Goal: Task Accomplishment & Management: Complete application form

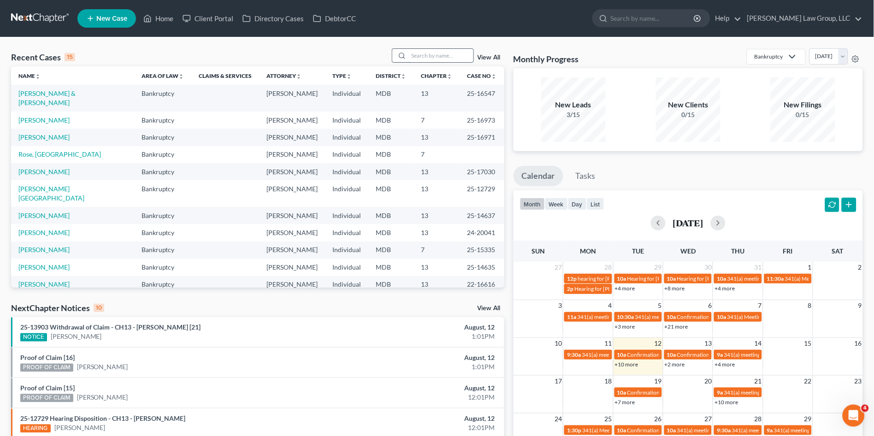
click at [417, 55] on input "search" at bounding box center [441, 55] width 65 height 13
type input "[PERSON_NAME]"
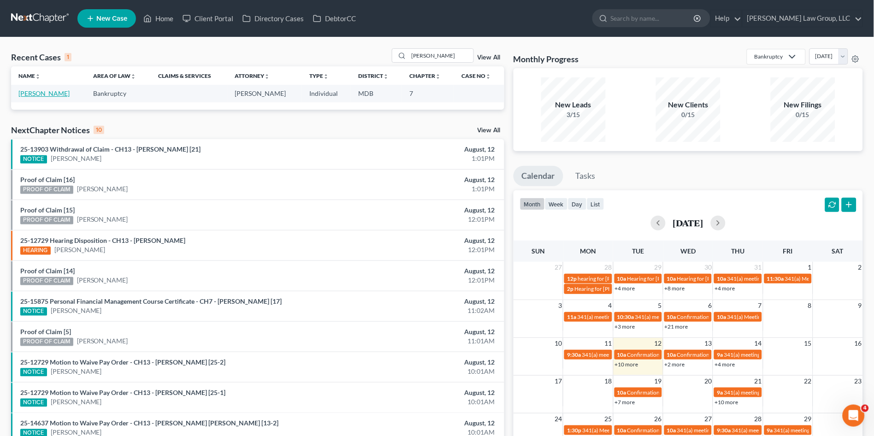
click at [36, 92] on link "[PERSON_NAME]" at bounding box center [43, 93] width 51 height 8
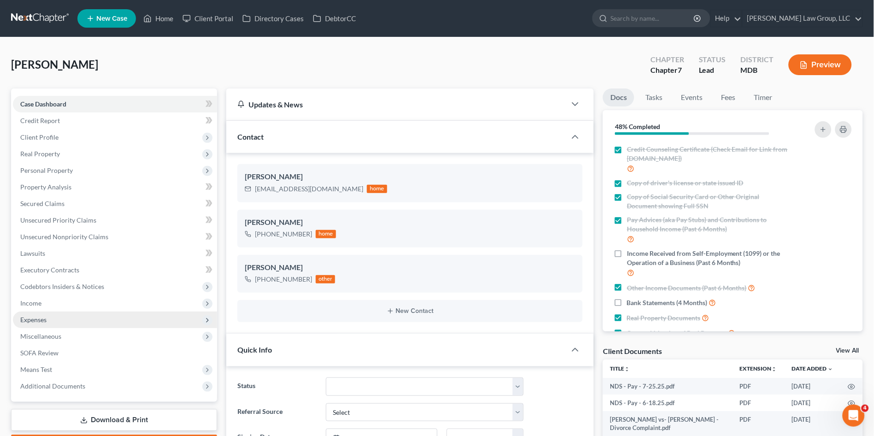
click at [41, 320] on span "Expenses" at bounding box center [33, 320] width 26 height 8
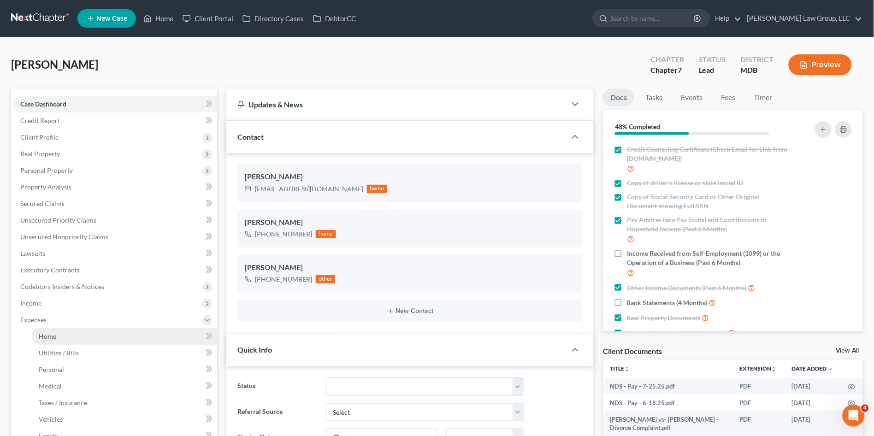
click at [61, 342] on link "Home" at bounding box center [124, 336] width 186 height 17
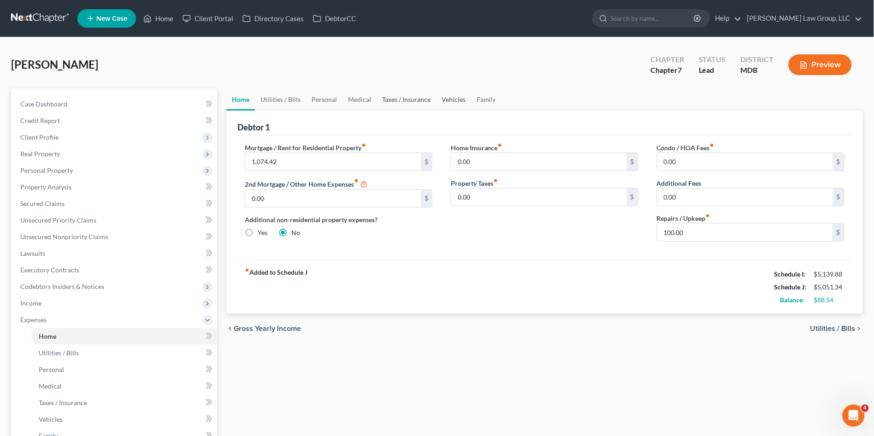
drag, startPoint x: 411, startPoint y: 99, endPoint x: 441, endPoint y: 99, distance: 30.0
click at [411, 99] on link "Taxes / Insurance" at bounding box center [406, 99] width 59 height 22
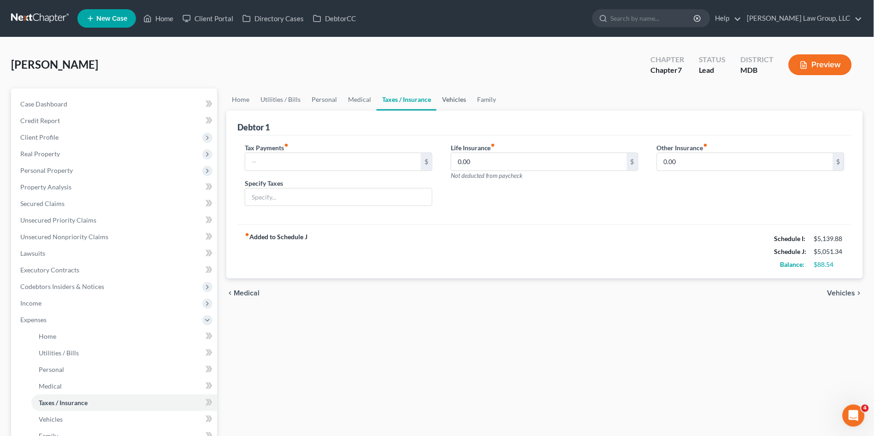
click at [448, 97] on link "Vehicles" at bounding box center [454, 99] width 35 height 22
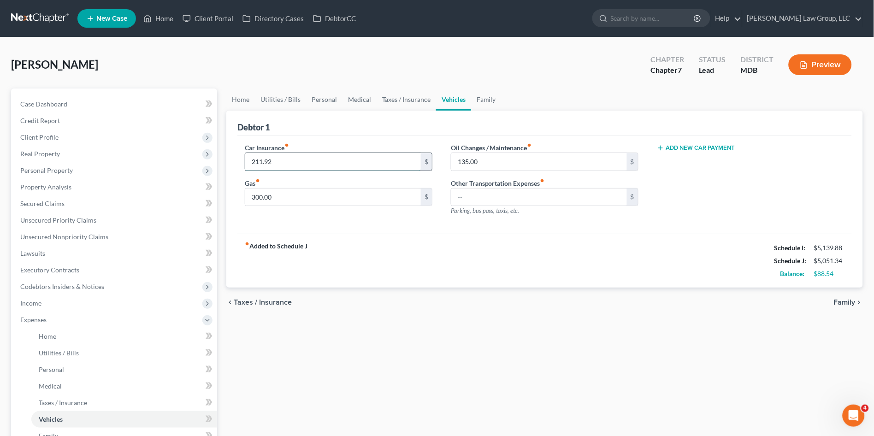
click at [291, 160] on input "211.92" at bounding box center [333, 162] width 176 height 18
type input "213.00"
click at [301, 228] on div "Car Insurance fiber_manual_record 213.00 $ Gas fiber_manual_record 300.00 $ Oil…" at bounding box center [544, 185] width 614 height 99
click at [484, 96] on link "Family" at bounding box center [486, 99] width 30 height 22
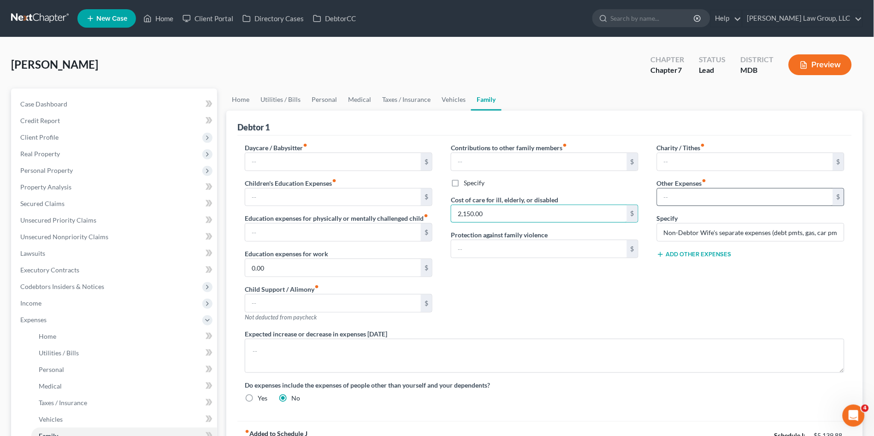
type input "2,150.00"
click at [699, 195] on input "text" at bounding box center [745, 198] width 176 height 18
click at [575, 332] on div "Expected increase or decrease in expenses [DATE]" at bounding box center [545, 351] width 618 height 44
click at [700, 197] on input "2,150.00" at bounding box center [745, 198] width 176 height 18
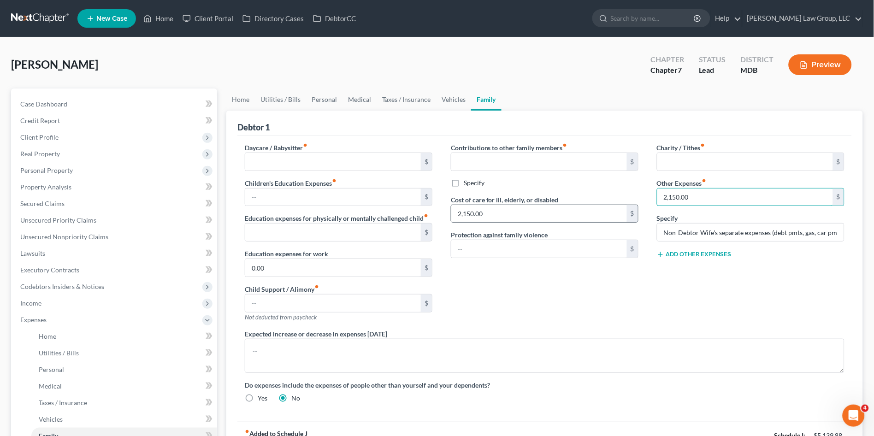
drag, startPoint x: 696, startPoint y: 199, endPoint x: 617, endPoint y: 222, distance: 82.1
click at [617, 221] on div "Daycare / Babysitter fiber_manual_record $ Children's Education Expenses fiber_…" at bounding box center [545, 276] width 618 height 267
type input "1,950.00"
click at [602, 264] on div "Contributions to other family members fiber_manual_record $ Specify Cost of car…" at bounding box center [545, 236] width 206 height 186
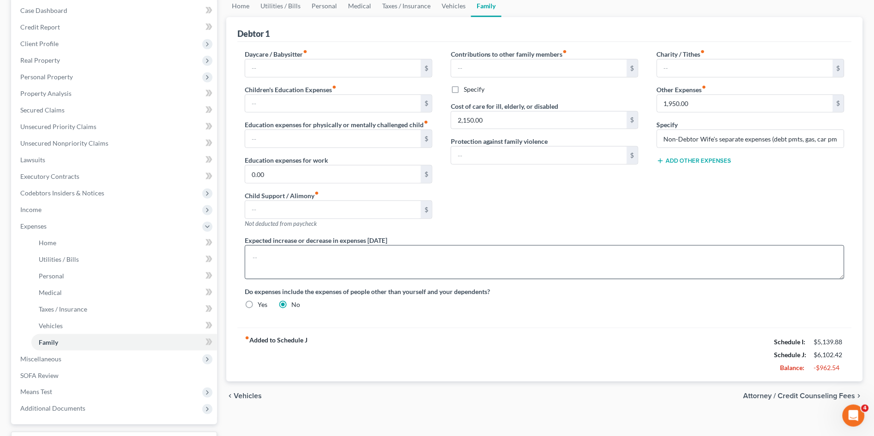
scroll to position [102, 0]
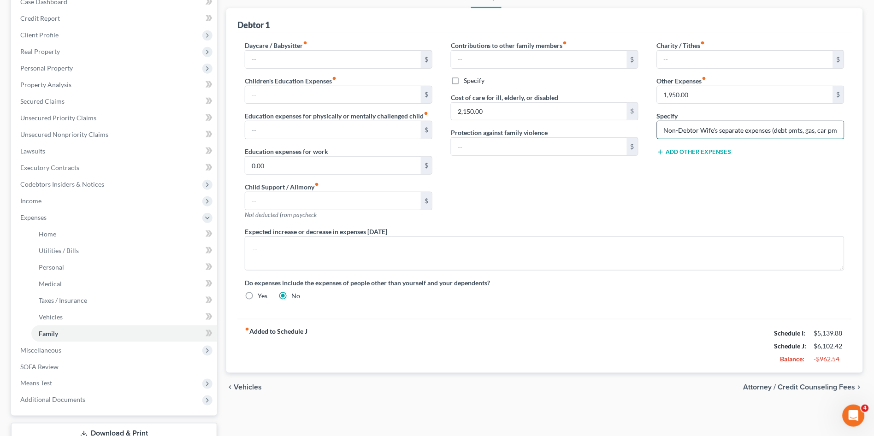
click at [784, 132] on input "Non-Debtor Wife's separate expenses (debt pmts, gas, car pmt)" at bounding box center [750, 130] width 187 height 18
click at [804, 129] on input "Non-Debtor Wife's separate expenses (debt pmts, gas, car pmt)" at bounding box center [750, 130] width 187 height 18
click at [704, 203] on div "Charity / Tithes fiber_manual_record $ Other Expenses fiber_manual_record 1,950…" at bounding box center [751, 134] width 206 height 186
click at [817, 131] on input "Non-Debtor Wife's separate expenses (debt pmts, gas, car pmt)" at bounding box center [750, 130] width 187 height 18
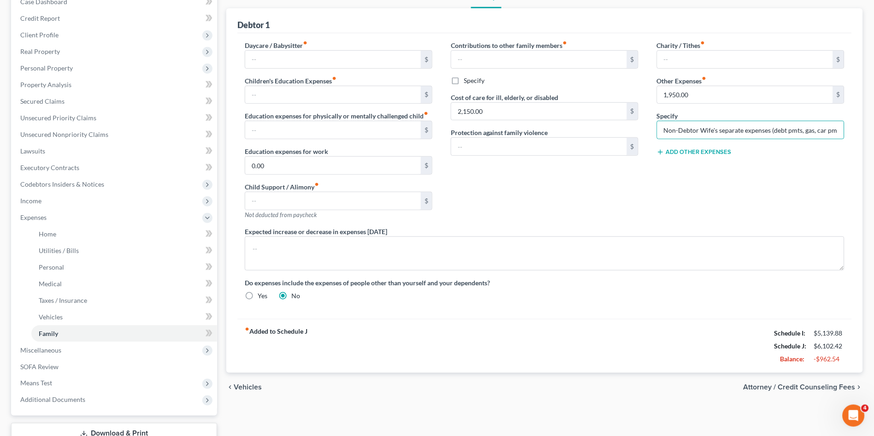
click at [689, 212] on div "Charity / Tithes fiber_manual_record $ Other Expenses fiber_manual_record 1,950…" at bounding box center [751, 134] width 206 height 186
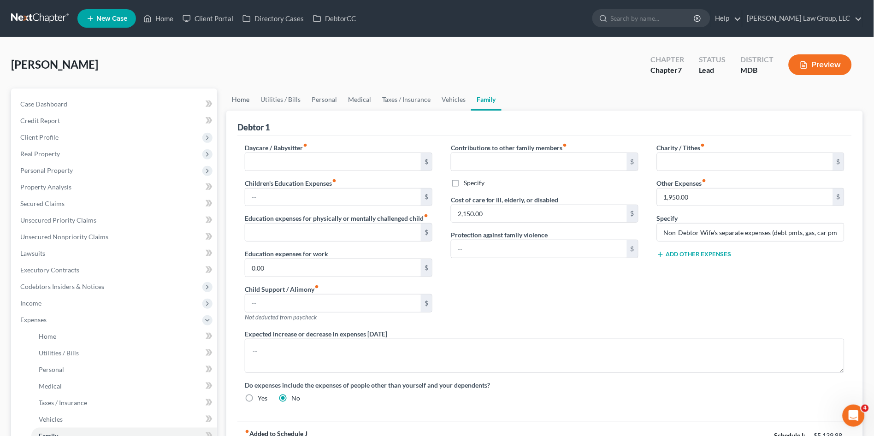
click at [240, 101] on link "Home" at bounding box center [240, 99] width 29 height 22
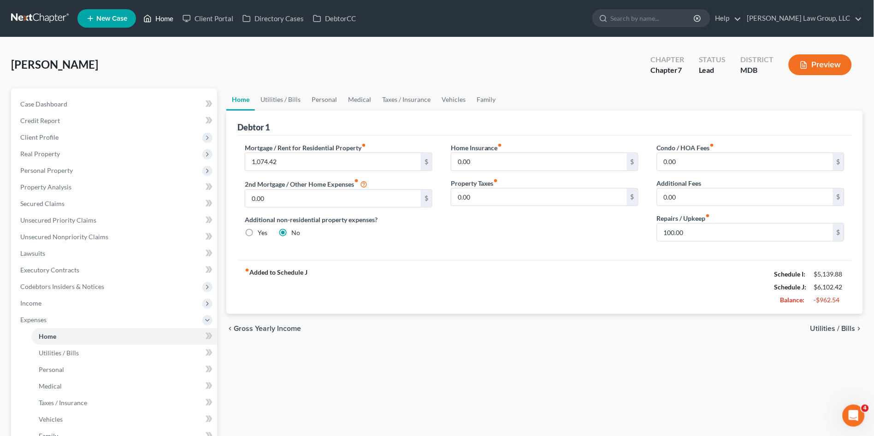
click at [157, 15] on link "Home" at bounding box center [158, 18] width 39 height 17
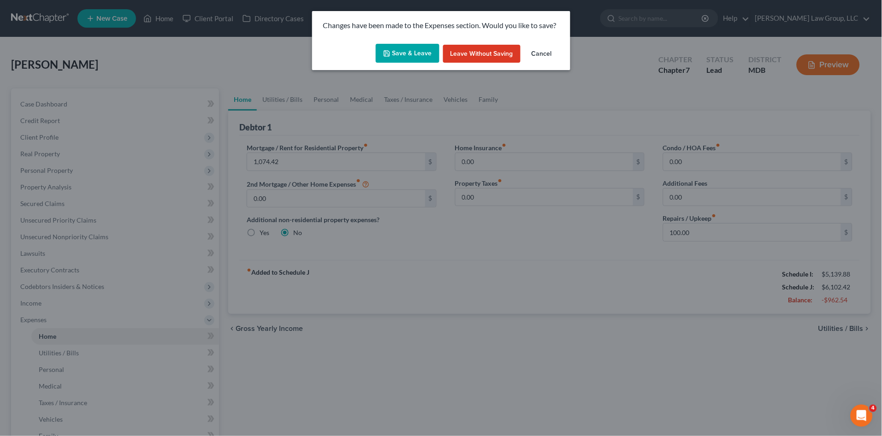
click at [409, 56] on button "Save & Leave" at bounding box center [408, 53] width 64 height 19
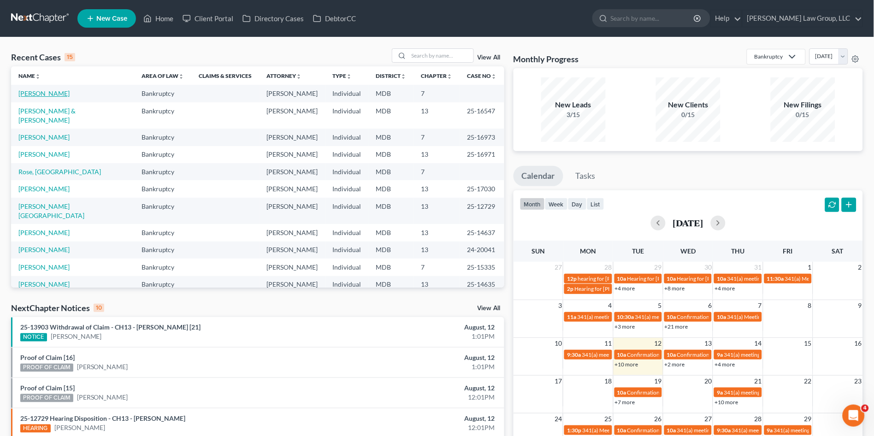
click at [44, 95] on link "[PERSON_NAME]" at bounding box center [43, 93] width 51 height 8
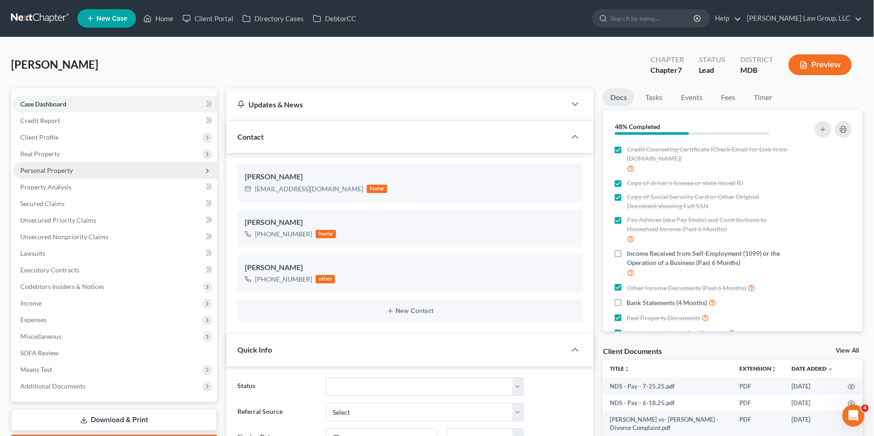
click at [47, 167] on span "Personal Property" at bounding box center [46, 170] width 53 height 8
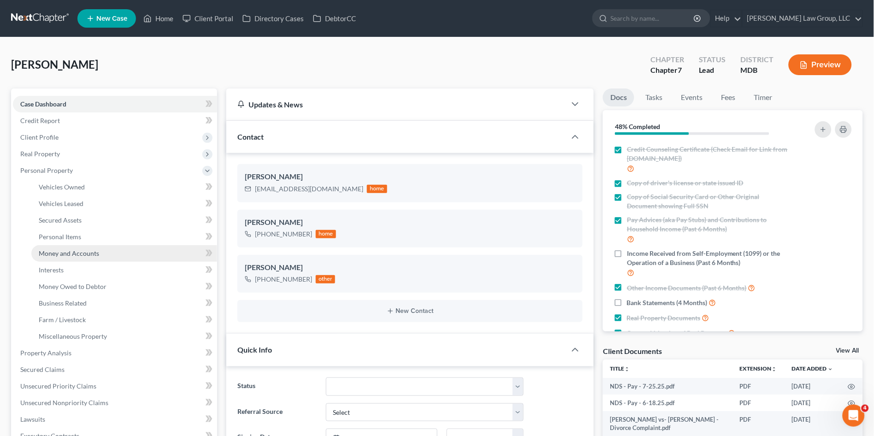
click at [66, 251] on span "Money and Accounts" at bounding box center [69, 253] width 60 height 8
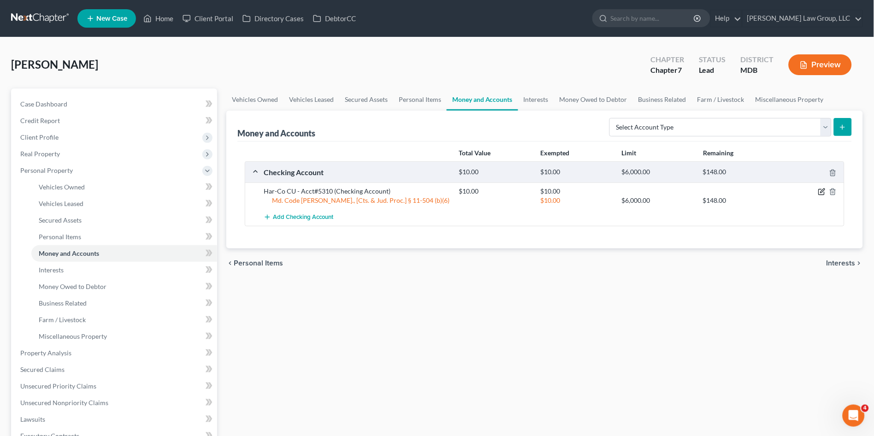
click at [824, 192] on icon "button" at bounding box center [821, 191] width 7 height 7
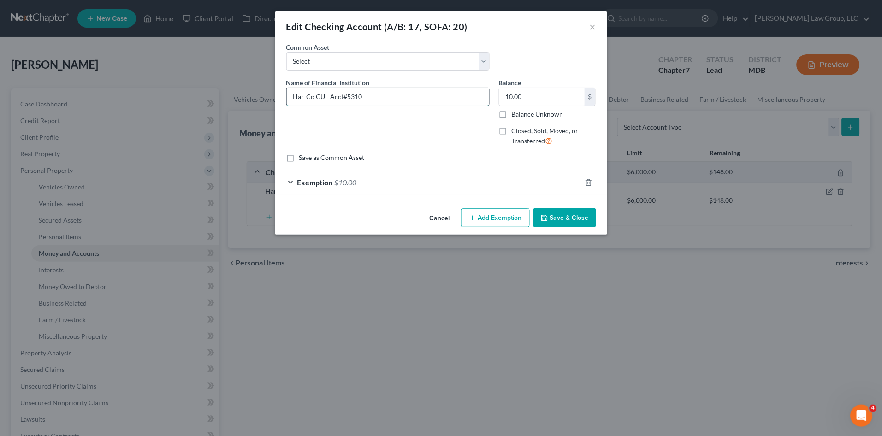
click at [406, 101] on input "Har-Co CU - Acct#5310" at bounding box center [388, 97] width 202 height 18
click at [535, 98] on input "10.00" at bounding box center [541, 97] width 85 height 18
click at [409, 91] on input "Har-Co CU - Acct#5310" at bounding box center [388, 97] width 202 height 18
type input "Har-Co CU - Acct#5310"
click at [533, 97] on input "10.00" at bounding box center [541, 97] width 85 height 18
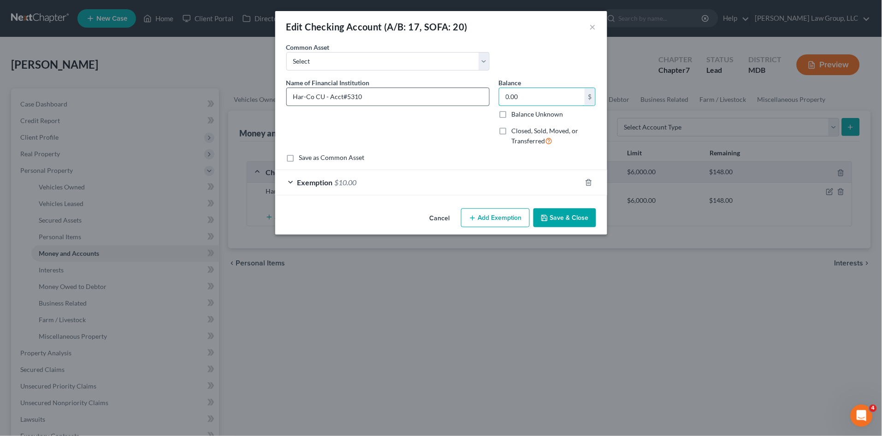
type input "0.00"
click at [394, 96] on input "Har-Co CU - Acct#5310" at bounding box center [388, 97] width 202 height 18
type input "Har-Co CU - Acct#5310 - Zero balance"
click at [554, 218] on button "Save & Close" at bounding box center [564, 217] width 63 height 19
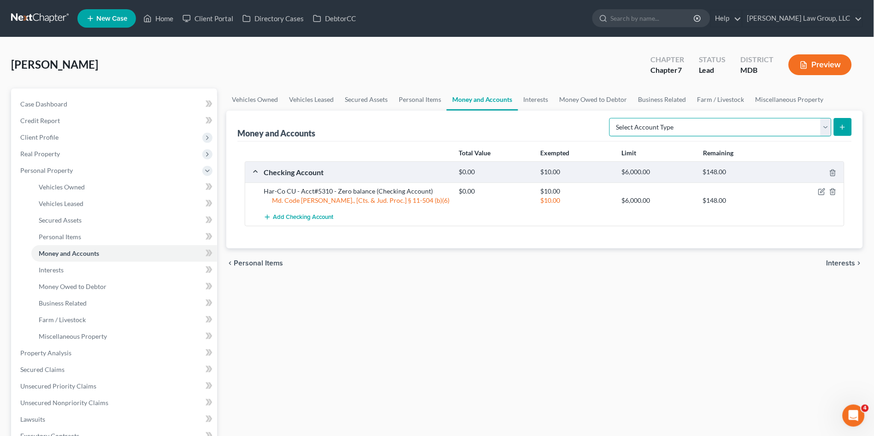
click at [681, 126] on select "Select Account Type Brokerage (A/B: 18, SOFA: 20) Cash on Hand (A/B: 16) Certif…" at bounding box center [720, 127] width 222 height 18
click at [378, 319] on div "Vehicles Owned Vehicles Leased Secured Assets Personal Items Money and Accounts…" at bounding box center [545, 354] width 646 height 532
click at [819, 191] on icon "button" at bounding box center [821, 191] width 7 height 7
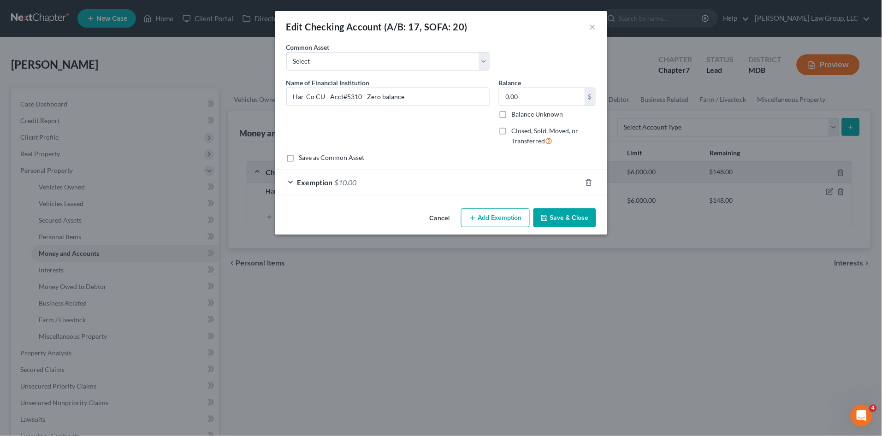
click at [389, 119] on div "Name of Financial Institution * Har-Co CU - Acct#5310 - Zero balance" at bounding box center [388, 116] width 212 height 76
click at [556, 219] on button "Save & Close" at bounding box center [564, 217] width 63 height 19
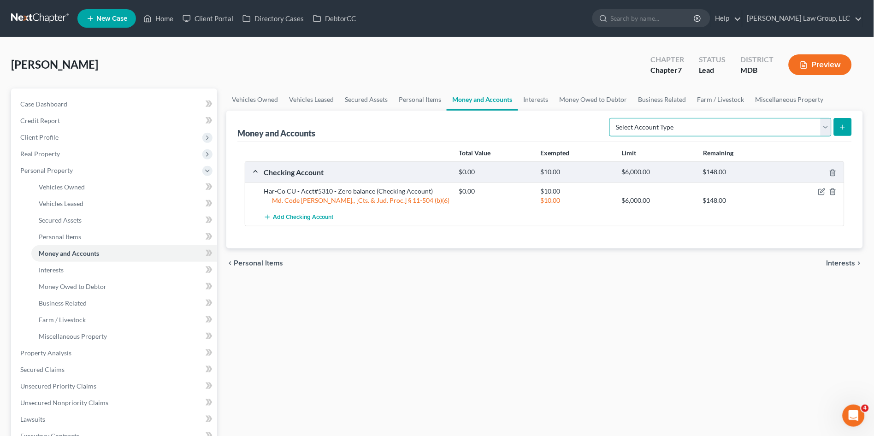
click at [643, 125] on select "Select Account Type Brokerage (A/B: 18, SOFA: 20) Cash on Hand (A/B: 16) Certif…" at bounding box center [720, 127] width 222 height 18
select select "savings"
click at [613, 118] on select "Select Account Type Brokerage (A/B: 18, SOFA: 20) Cash on Hand (A/B: 16) Certif…" at bounding box center [720, 127] width 222 height 18
click at [838, 128] on button "submit" at bounding box center [843, 127] width 18 height 18
drag, startPoint x: 262, startPoint y: 189, endPoint x: 331, endPoint y: 192, distance: 68.8
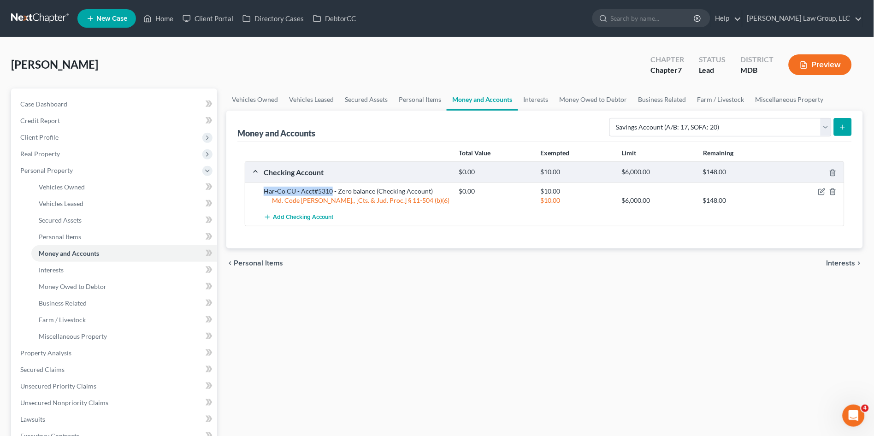
click at [331, 192] on div "Har-Co CU - Acct#5310 - Zero balance (Checking Account)" at bounding box center [356, 191] width 195 height 9
copy div "Har-Co CU - Acct#5310"
click at [537, 99] on link "Interests" at bounding box center [536, 99] width 36 height 22
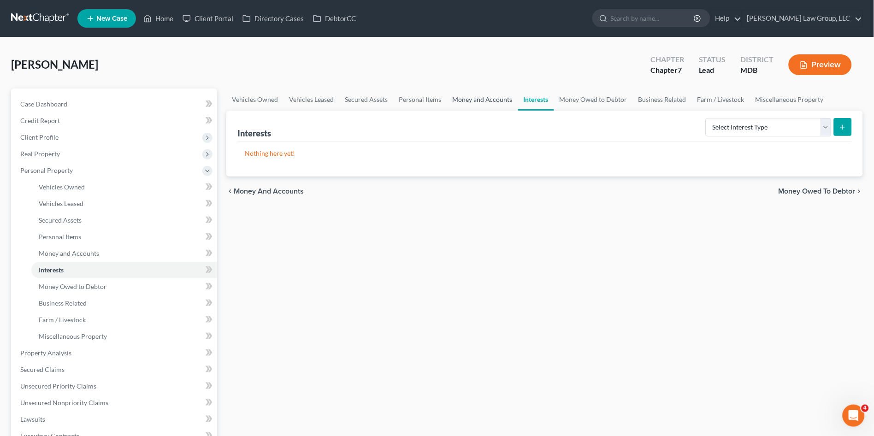
click at [486, 100] on link "Money and Accounts" at bounding box center [482, 99] width 71 height 22
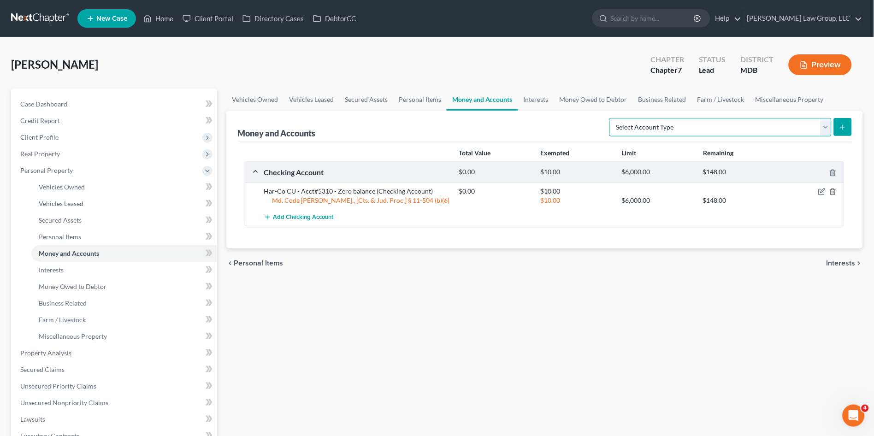
click at [773, 123] on select "Select Account Type Brokerage (A/B: 18, SOFA: 20) Cash on Hand (A/B: 16) Certif…" at bounding box center [720, 127] width 222 height 18
select select "savings"
click at [613, 118] on select "Select Account Type Brokerage (A/B: 18, SOFA: 20) Cash on Hand (A/B: 16) Certif…" at bounding box center [720, 127] width 222 height 18
click at [845, 124] on icon "submit" at bounding box center [842, 127] width 7 height 7
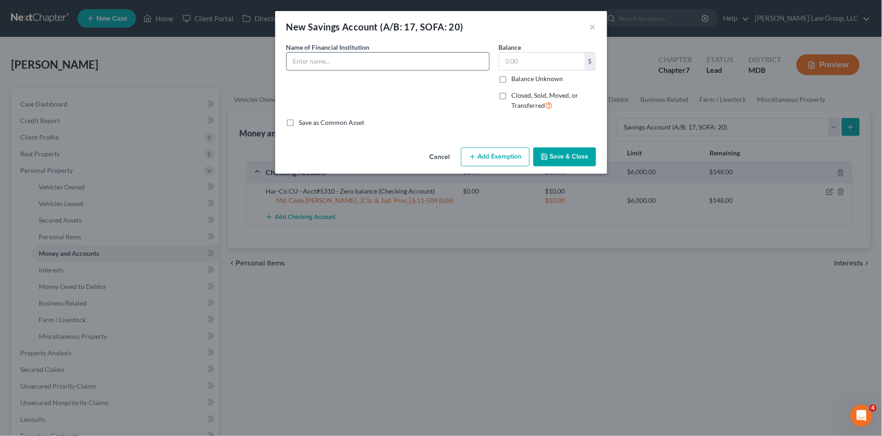
click at [321, 58] on input "text" at bounding box center [388, 62] width 202 height 18
paste input "Har-Co CU - Acct#5310"
type input "Har-Co CU - Acct#"
click at [527, 58] on input "text" at bounding box center [541, 62] width 85 height 18
type input "5.00"
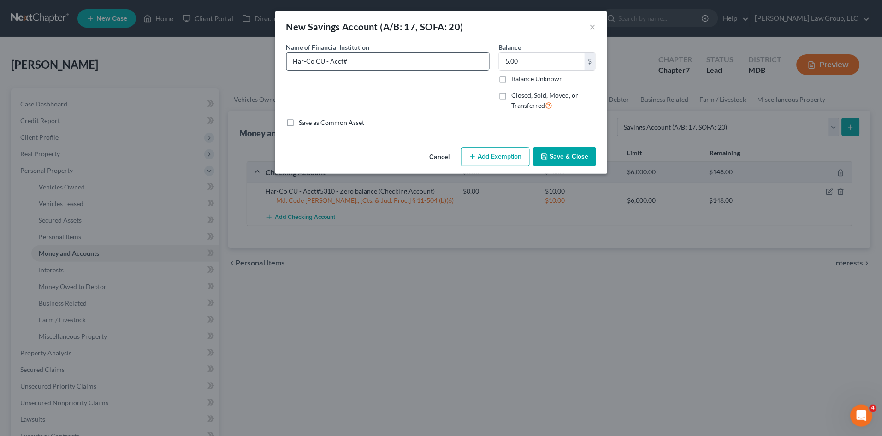
click at [389, 58] on input "Har-Co CU - Acct#" at bounding box center [388, 62] width 202 height 18
click at [361, 65] on input "Har-Co CU - Acct#" at bounding box center [388, 62] width 202 height 18
drag, startPoint x: 382, startPoint y: 60, endPoint x: 346, endPoint y: 63, distance: 36.1
click at [346, 63] on input "Har-Co CU - Acct#5310-01" at bounding box center [388, 62] width 202 height 18
type input "Har-Co CU - Acct#5310-01"
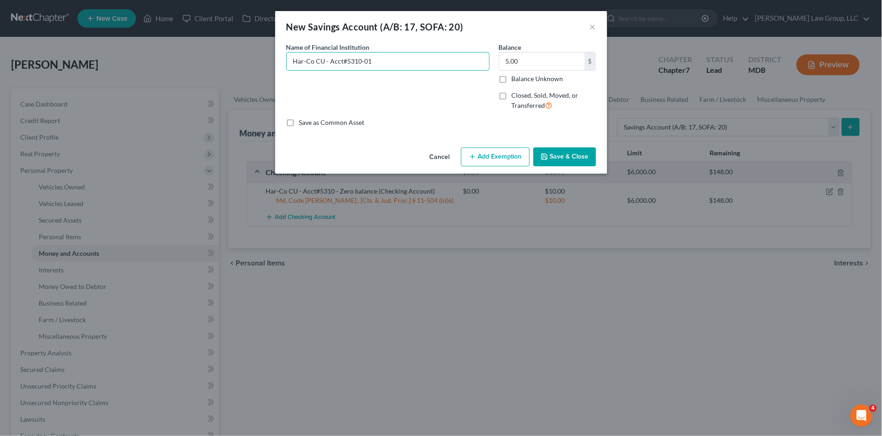
click at [552, 160] on button "Save & Close" at bounding box center [564, 156] width 63 height 19
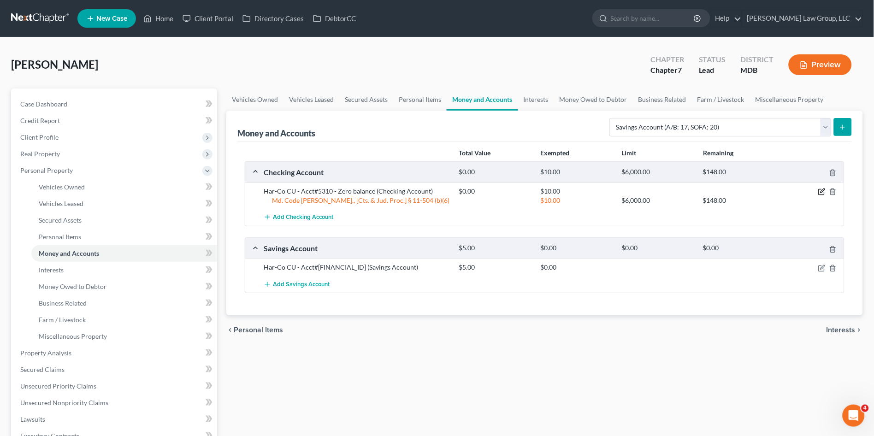
click at [821, 194] on icon "button" at bounding box center [821, 191] width 7 height 7
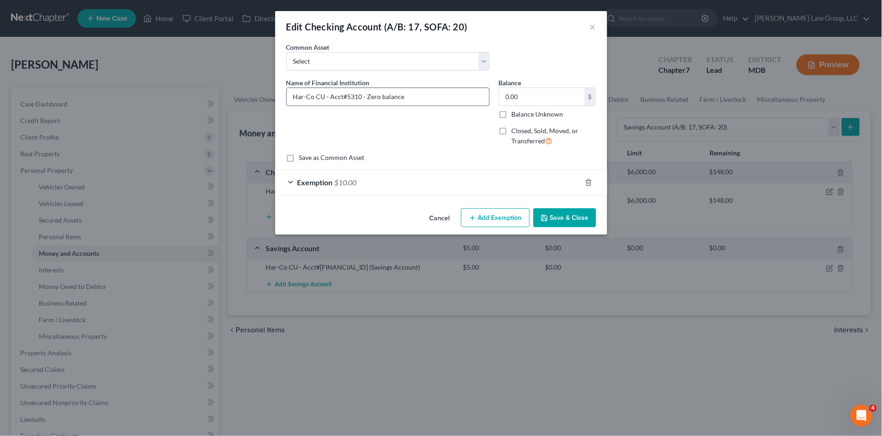
click at [359, 95] on input "Har-Co CU - Acct#5310 - Zero balance" at bounding box center [388, 97] width 202 height 18
type input "Har-Co CU - Acct#5310-02 - Zero balance"
click at [586, 184] on icon "button" at bounding box center [588, 182] width 4 height 6
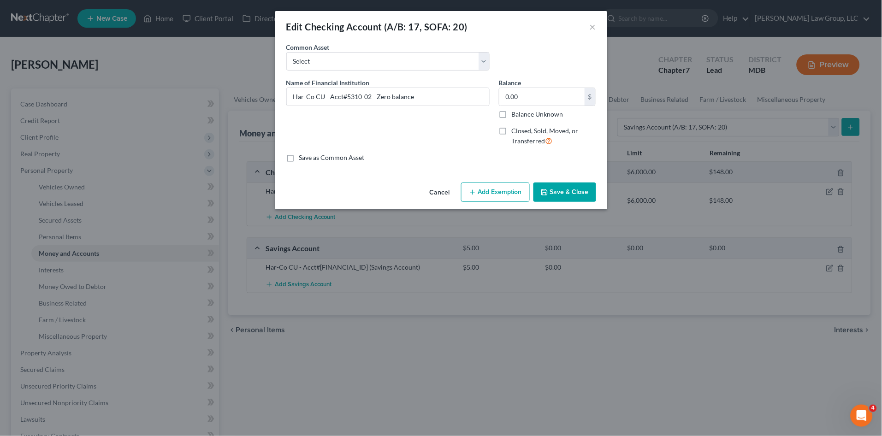
click at [561, 193] on button "Save & Close" at bounding box center [564, 192] width 63 height 19
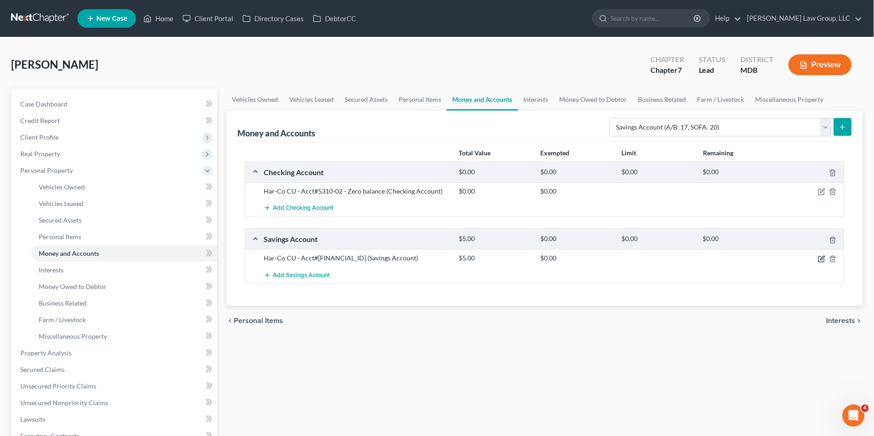
click at [820, 260] on icon "button" at bounding box center [821, 258] width 7 height 7
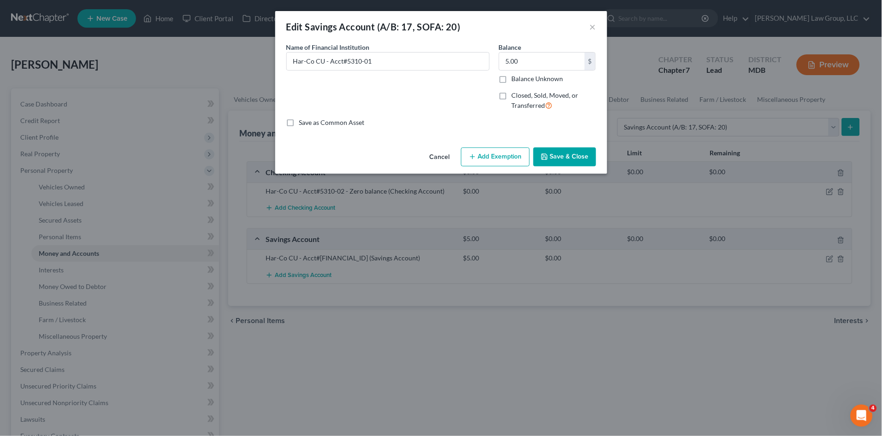
click at [495, 152] on button "Add Exemption" at bounding box center [495, 156] width 69 height 19
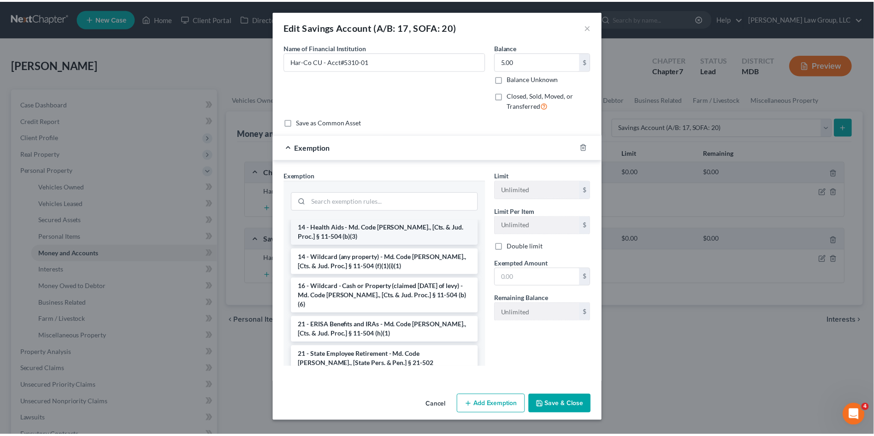
scroll to position [205, 0]
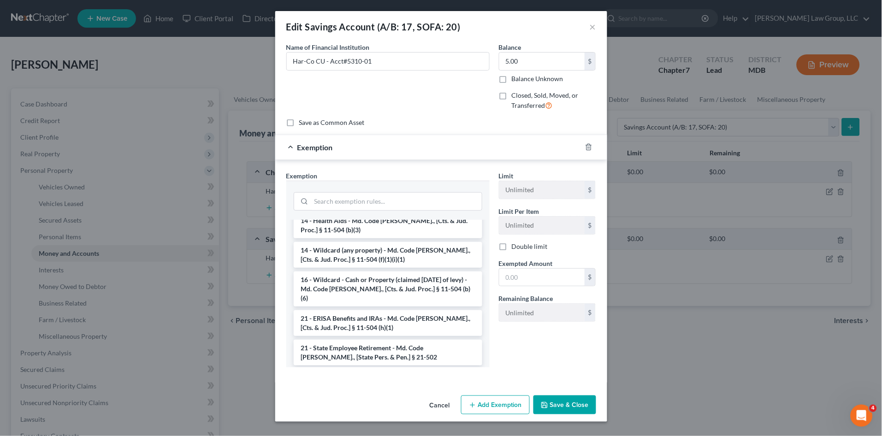
click at [357, 273] on li "16 - Wildcard - Cash or Property (claimed [DATE] of levy) - Md. Code [PERSON_NA…" at bounding box center [388, 288] width 189 height 35
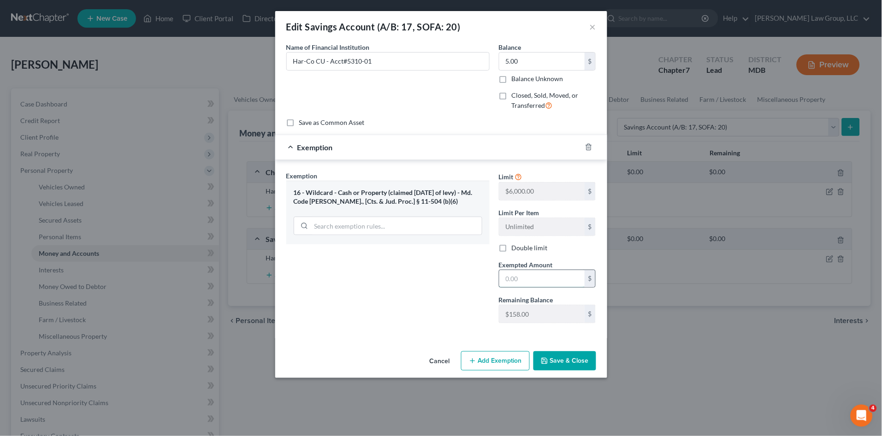
click at [547, 271] on input "text" at bounding box center [541, 279] width 85 height 18
type input "5.00"
click at [557, 360] on button "Save & Close" at bounding box center [564, 360] width 63 height 19
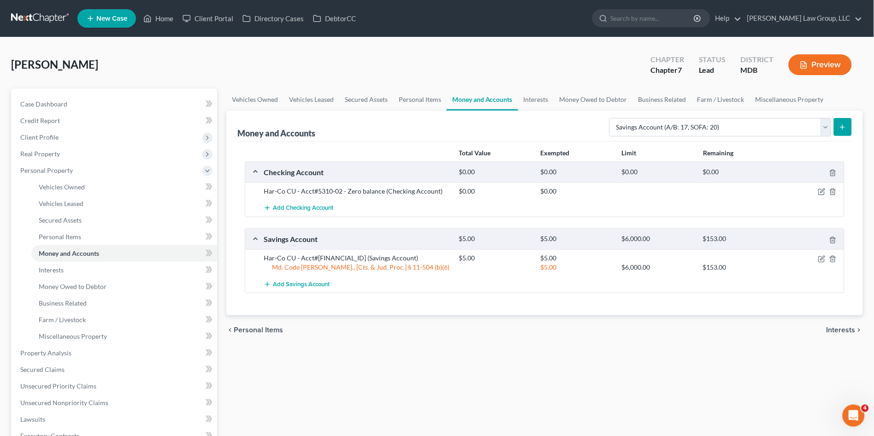
drag, startPoint x: 543, startPoint y: 356, endPoint x: 501, endPoint y: 331, distance: 48.1
click at [543, 356] on div "Vehicles Owned Vehicles Leased Secured Assets Personal Items Money and Accounts…" at bounding box center [545, 354] width 646 height 532
click at [41, 354] on span "Property Analysis" at bounding box center [45, 353] width 51 height 8
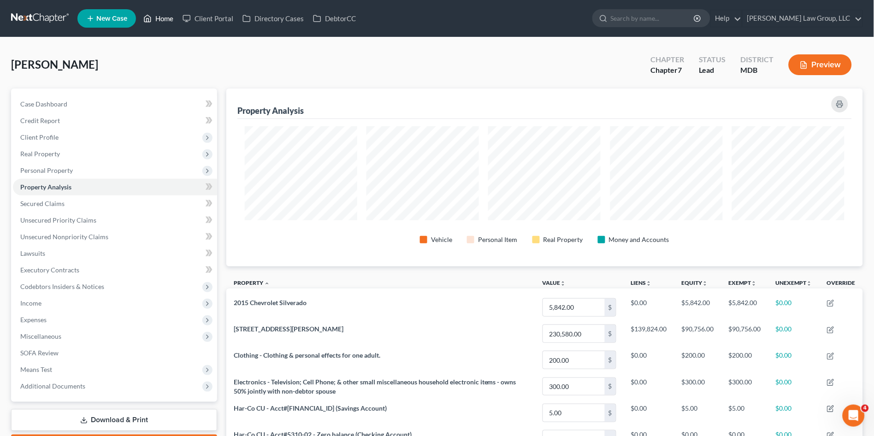
click at [170, 18] on link "Home" at bounding box center [158, 18] width 39 height 17
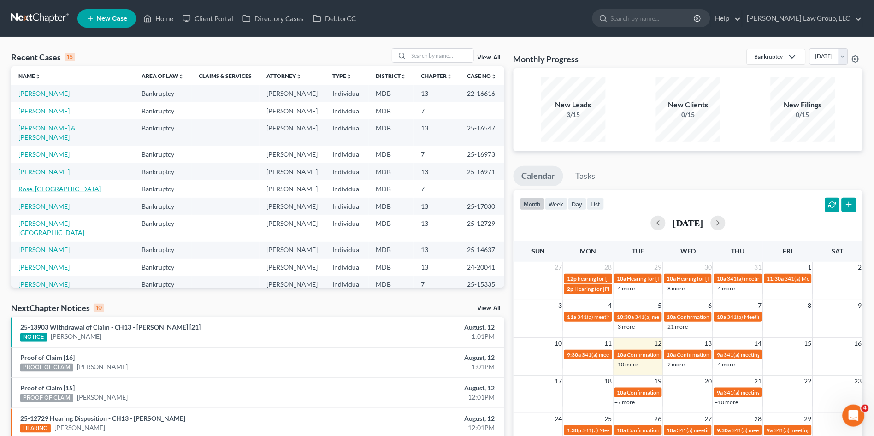
click at [35, 185] on link "Rose, [GEOGRAPHIC_DATA]" at bounding box center [59, 189] width 83 height 8
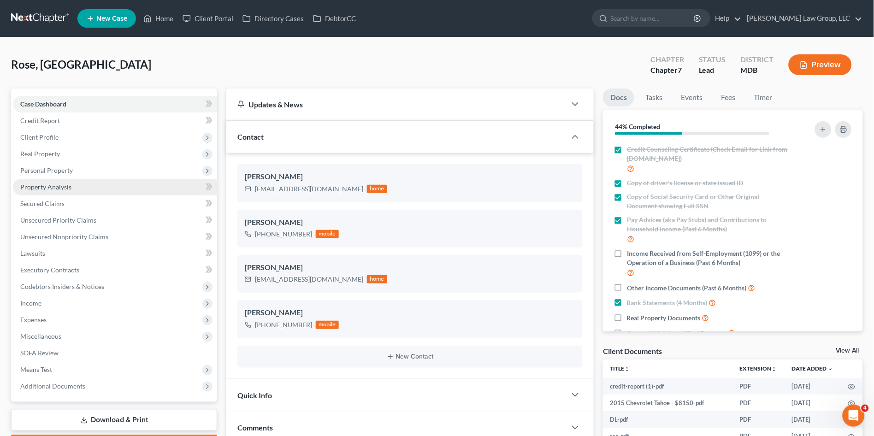
click at [42, 183] on span "Property Analysis" at bounding box center [45, 187] width 51 height 8
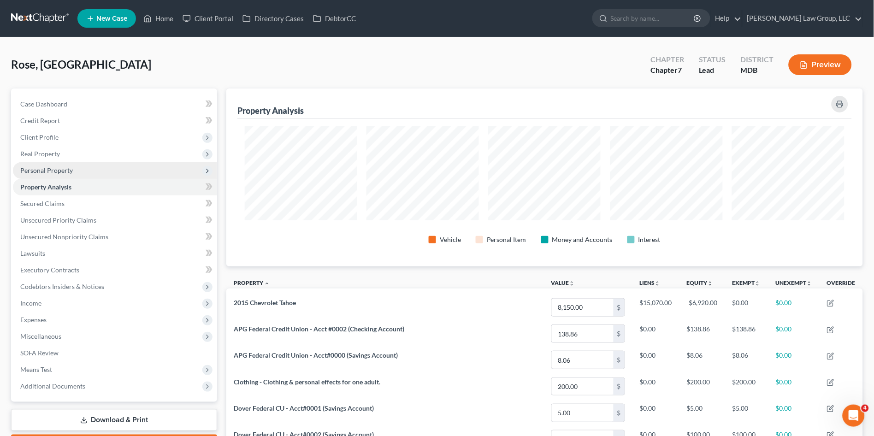
click at [52, 167] on span "Personal Property" at bounding box center [46, 170] width 53 height 8
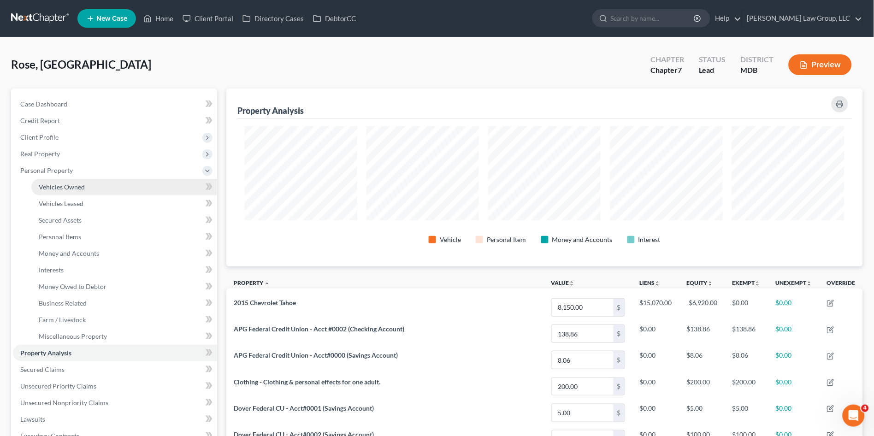
click at [54, 183] on span "Vehicles Owned" at bounding box center [62, 187] width 46 height 8
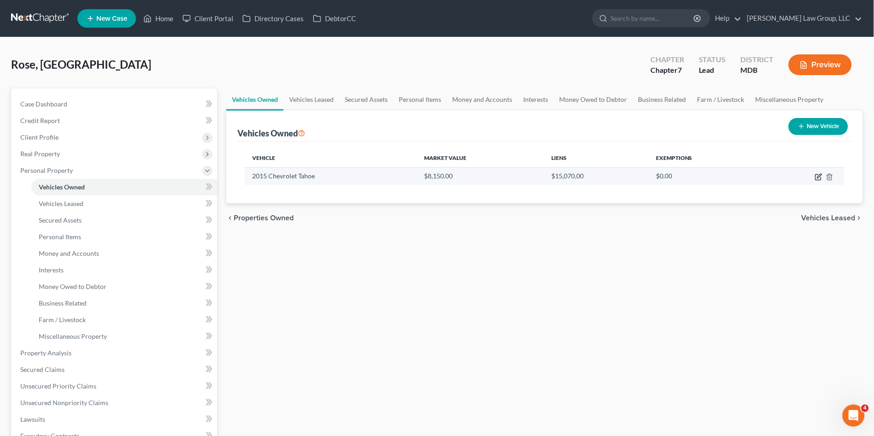
drag, startPoint x: 817, startPoint y: 177, endPoint x: 812, endPoint y: 181, distance: 5.9
click at [817, 178] on icon "button" at bounding box center [818, 176] width 7 height 7
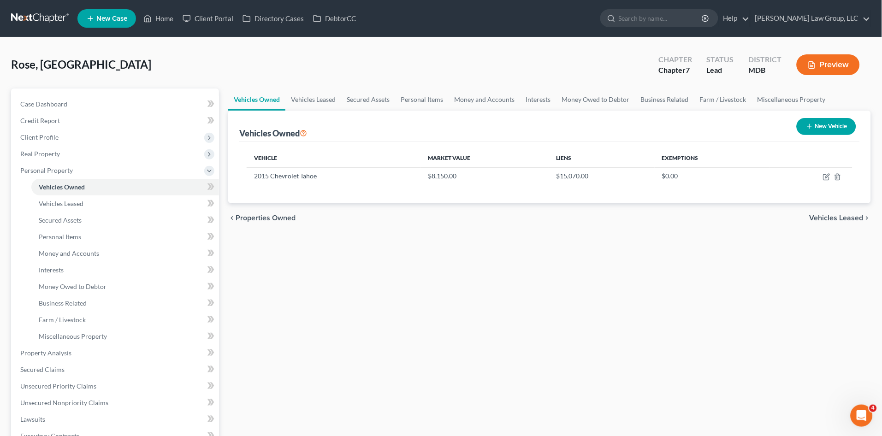
select select "0"
select select "11"
select select "1"
select select "0"
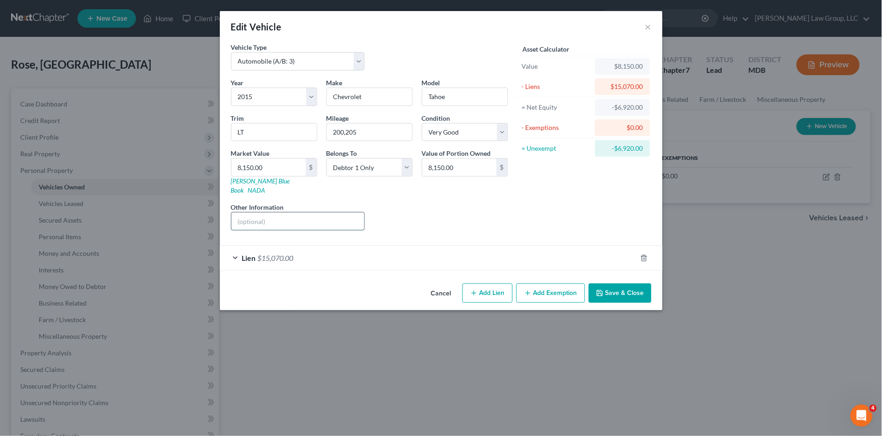
click at [298, 212] on input "text" at bounding box center [297, 221] width 133 height 18
type input "To be Surrenderred"
drag, startPoint x: 599, startPoint y: 283, endPoint x: 597, endPoint y: 287, distance: 5.2
click at [599, 289] on icon "button" at bounding box center [599, 292] width 7 height 7
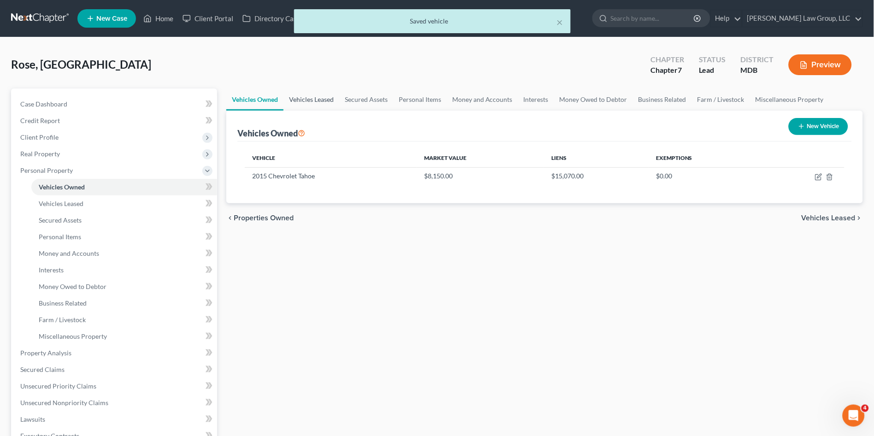
click at [308, 96] on link "Vehicles Leased" at bounding box center [311, 99] width 56 height 22
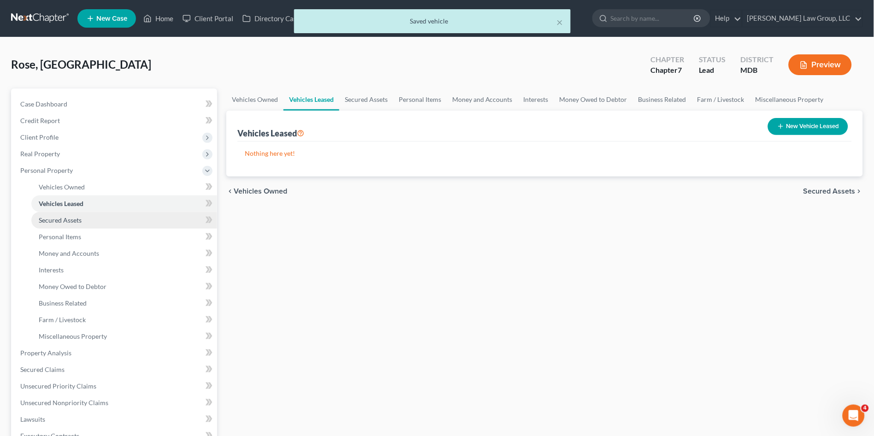
click at [65, 222] on span "Secured Assets" at bounding box center [60, 220] width 43 height 8
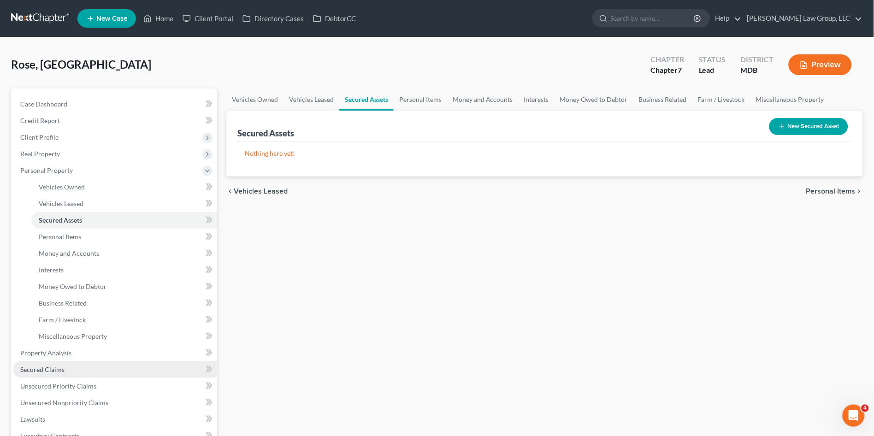
click at [42, 372] on span "Secured Claims" at bounding box center [42, 370] width 44 height 8
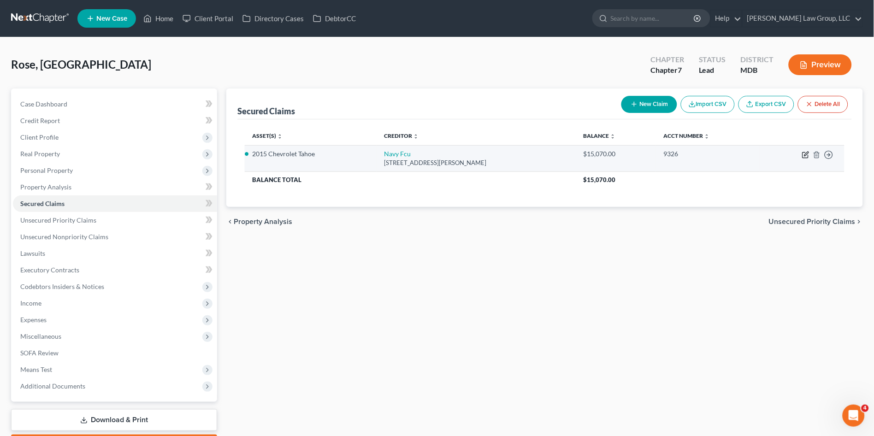
click at [804, 153] on icon "button" at bounding box center [805, 154] width 7 height 7
select select "48"
select select "0"
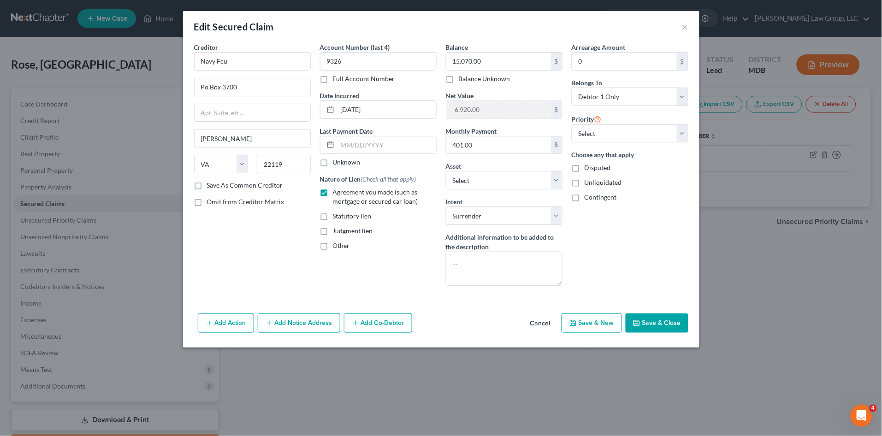
click at [386, 249] on div "Other" at bounding box center [378, 245] width 117 height 9
click at [661, 319] on button "Save & Close" at bounding box center [656, 322] width 63 height 19
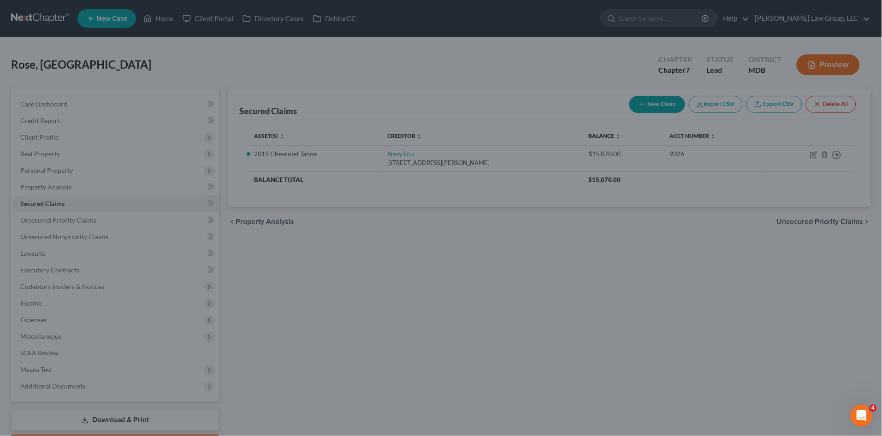
select select "2"
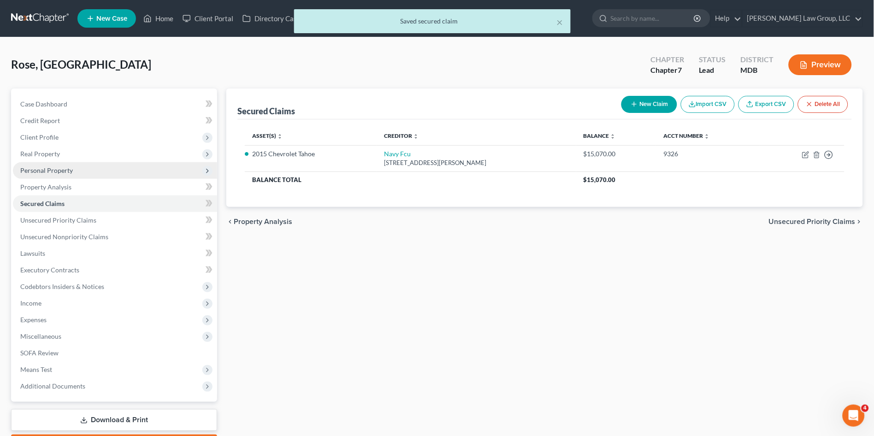
click at [51, 163] on span "Personal Property" at bounding box center [115, 170] width 204 height 17
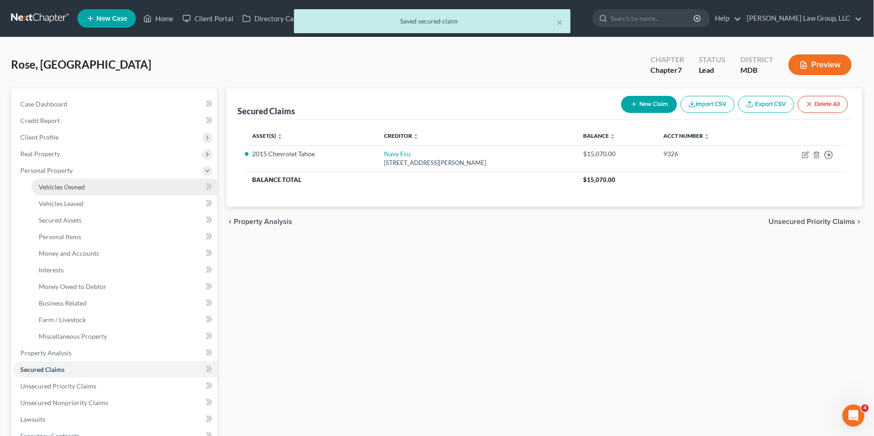
click at [52, 184] on span "Vehicles Owned" at bounding box center [62, 187] width 46 height 8
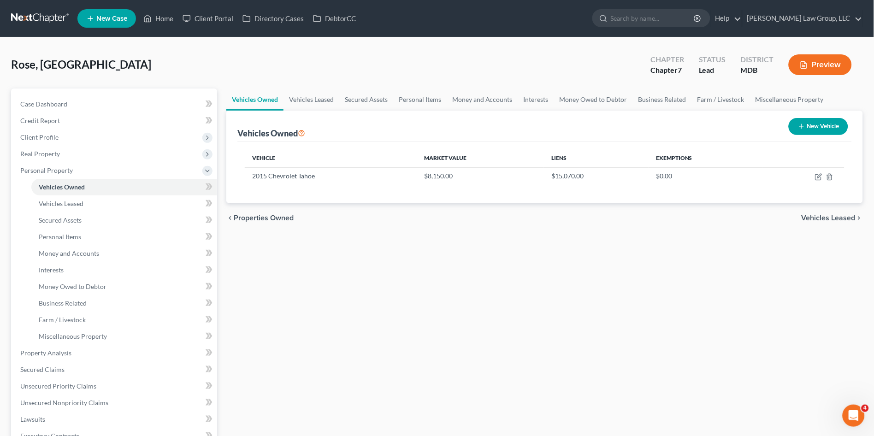
click at [811, 72] on button "Preview" at bounding box center [820, 64] width 63 height 21
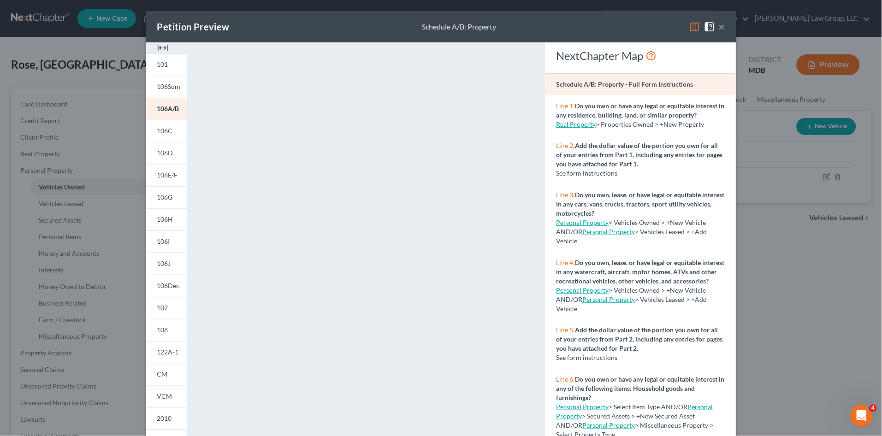
click at [719, 26] on button "×" at bounding box center [722, 26] width 6 height 11
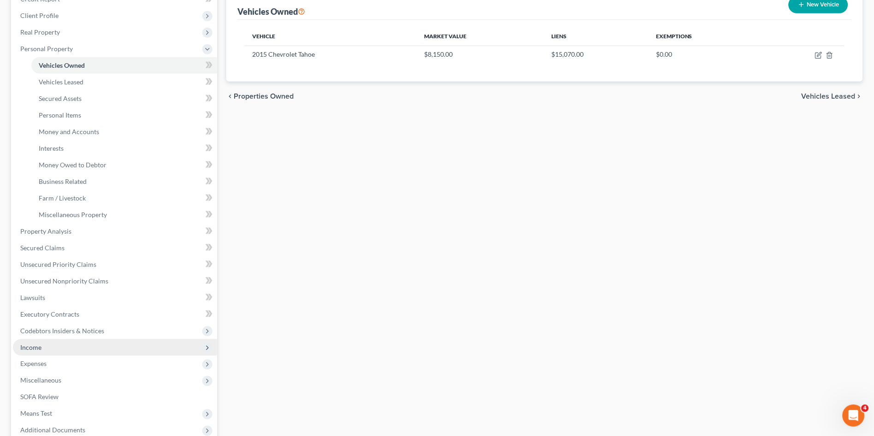
scroll to position [153, 0]
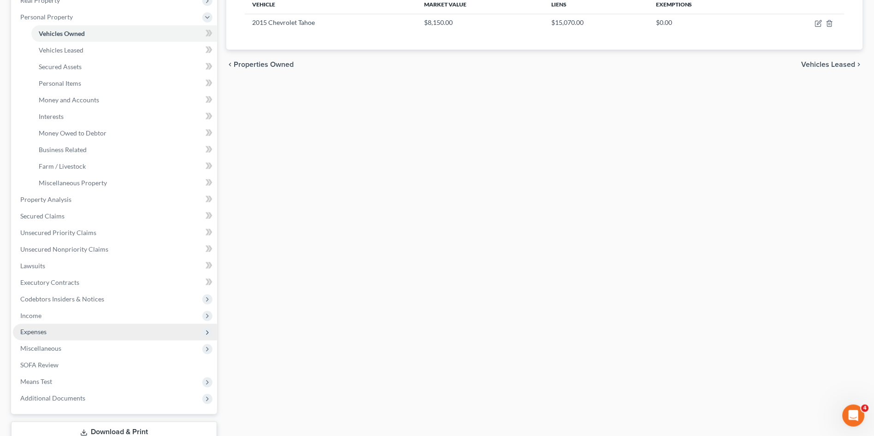
click at [44, 334] on span "Expenses" at bounding box center [33, 332] width 26 height 8
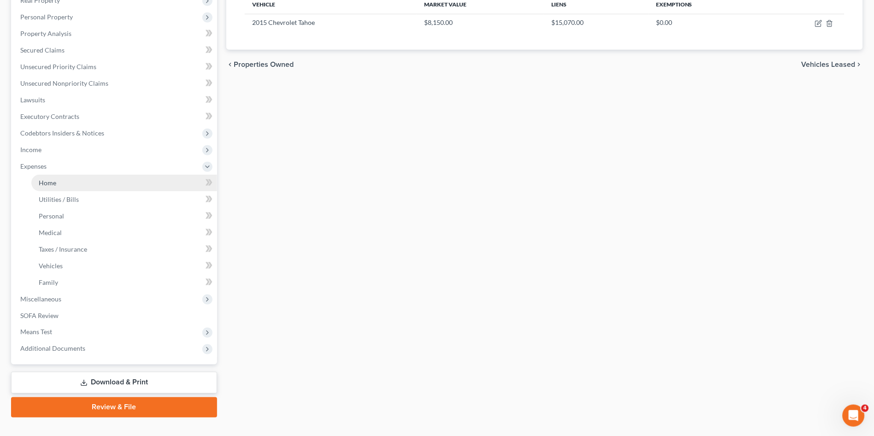
click at [58, 181] on link "Home" at bounding box center [124, 183] width 186 height 17
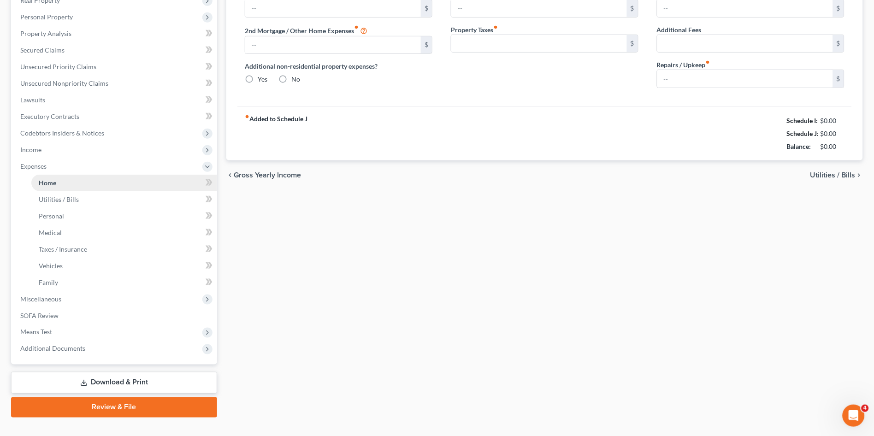
scroll to position [38, 0]
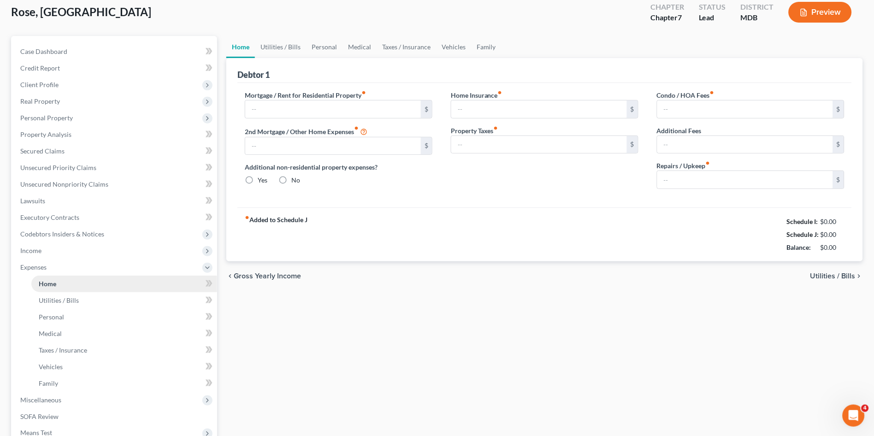
radio input "true"
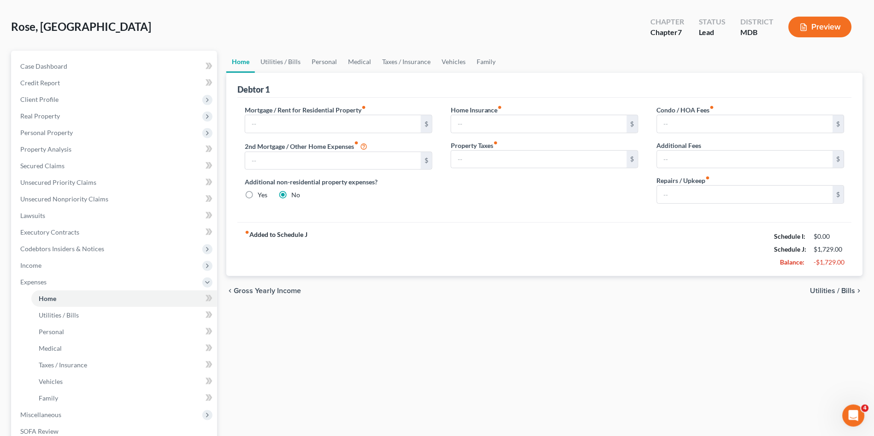
scroll to position [0, 0]
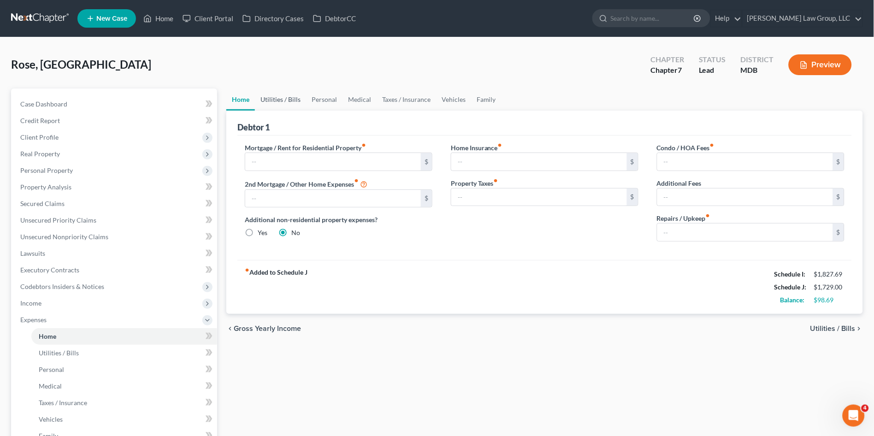
click at [287, 100] on link "Utilities / Bills" at bounding box center [280, 99] width 51 height 22
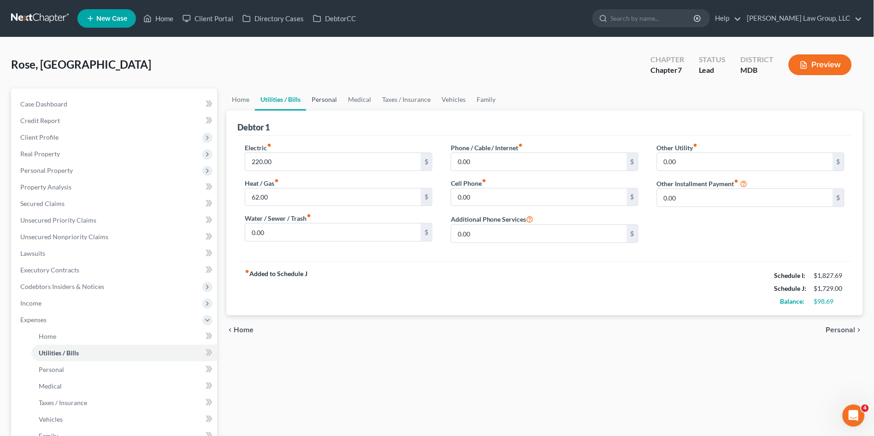
click at [322, 100] on link "Personal" at bounding box center [324, 99] width 36 height 22
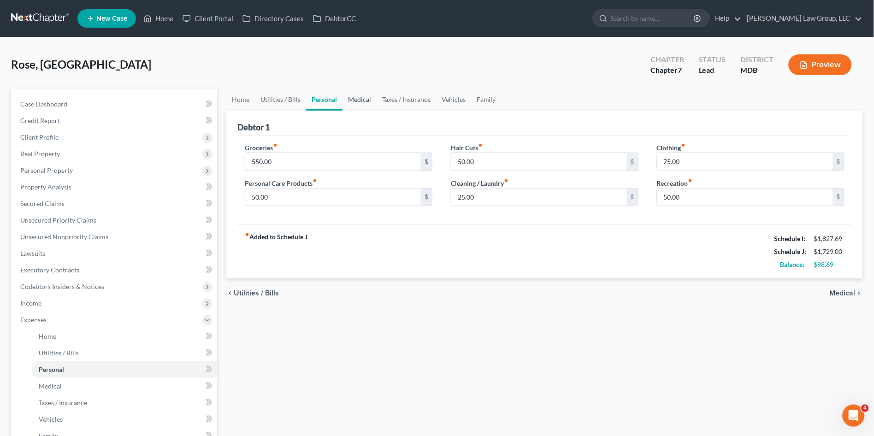
click at [356, 96] on link "Medical" at bounding box center [359, 99] width 34 height 22
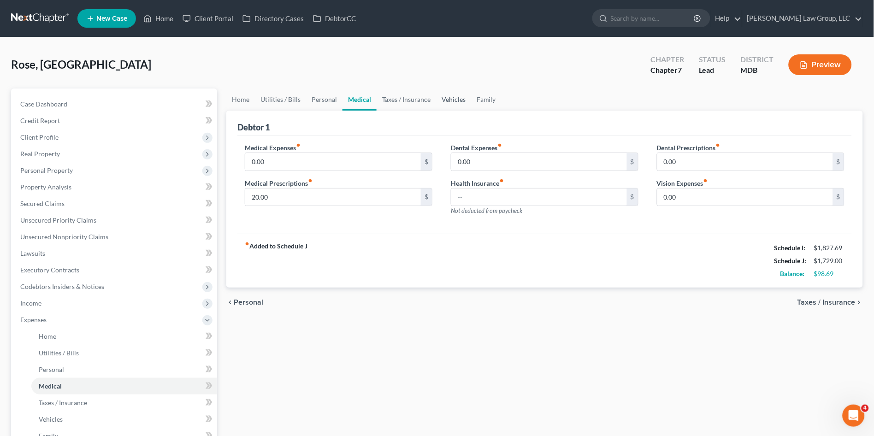
click at [454, 97] on link "Vehicles" at bounding box center [453, 99] width 35 height 22
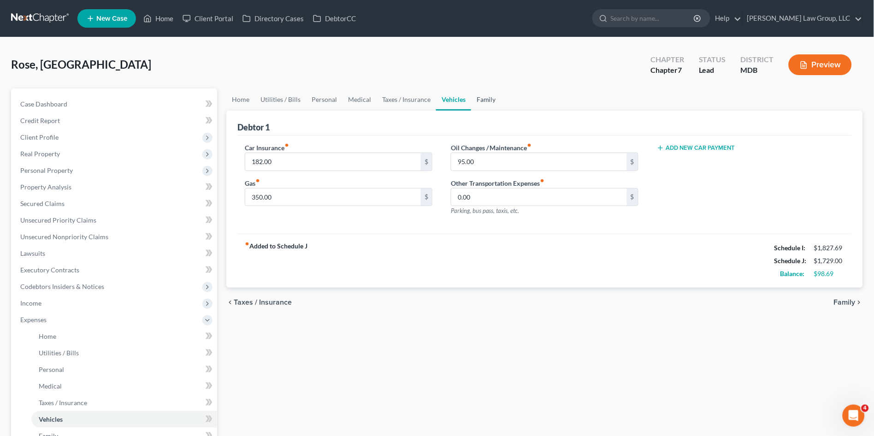
click at [485, 98] on link "Family" at bounding box center [486, 99] width 30 height 22
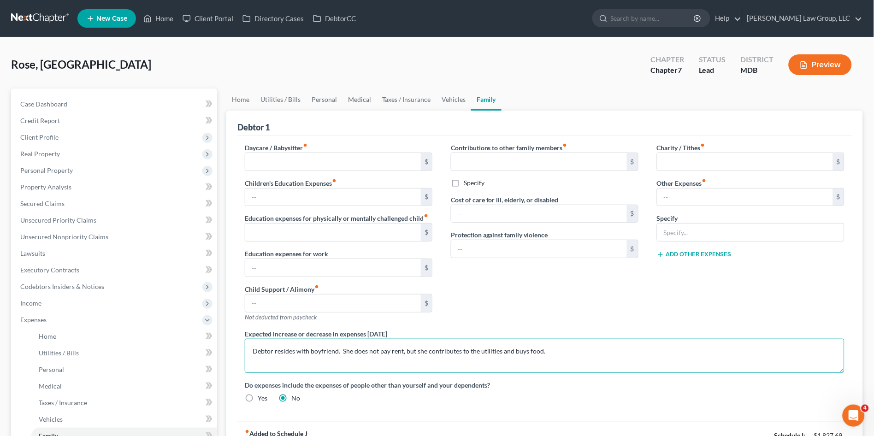
drag, startPoint x: 262, startPoint y: 364, endPoint x: 311, endPoint y: 365, distance: 49.3
click at [262, 364] on textarea "Debtor resides with boyfriend. She does not pay rent, but she contributes to th…" at bounding box center [545, 356] width 600 height 34
click at [344, 360] on textarea "Debtor resides with boyfriend. She does not pay rent, but she contributes to th…" at bounding box center [545, 356] width 600 height 34
click at [558, 353] on textarea "Debtor resides with boyfriend. She does not pay rent, but she contributes to th…" at bounding box center [545, 356] width 600 height 34
click at [213, 75] on div "Rose, Madison Upgraded Chapter Chapter 7 Status Lead District MDB Preview" at bounding box center [437, 68] width 852 height 40
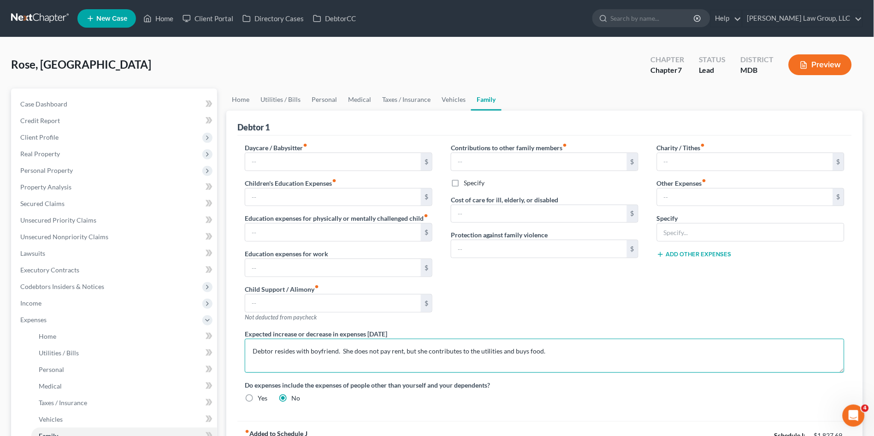
click at [328, 360] on textarea "Debtor resides with boyfriend. She does not pay rent, but she contributes to th…" at bounding box center [545, 356] width 600 height 34
click at [541, 349] on textarea "Debtor resides with boyfriend. She does not pay rent, but she contributes to th…" at bounding box center [545, 356] width 600 height 34
click at [523, 352] on textarea "Debtor resides with boyfriend. She does not pay rent, but she contributes to th…" at bounding box center [545, 356] width 600 height 34
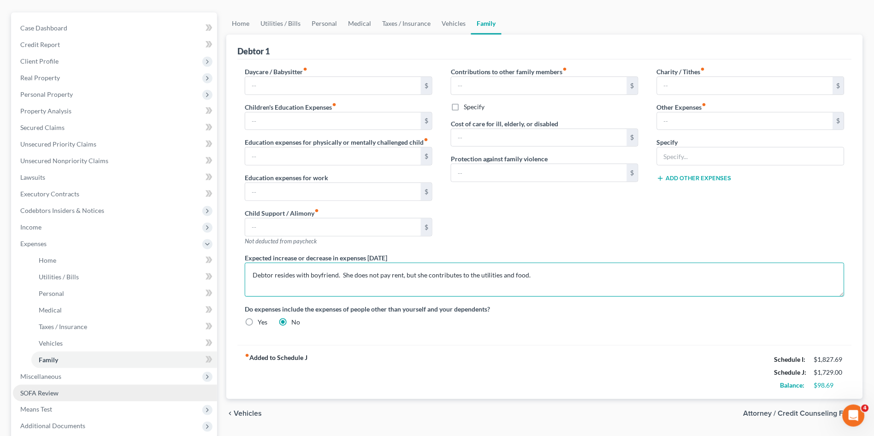
scroll to position [169, 0]
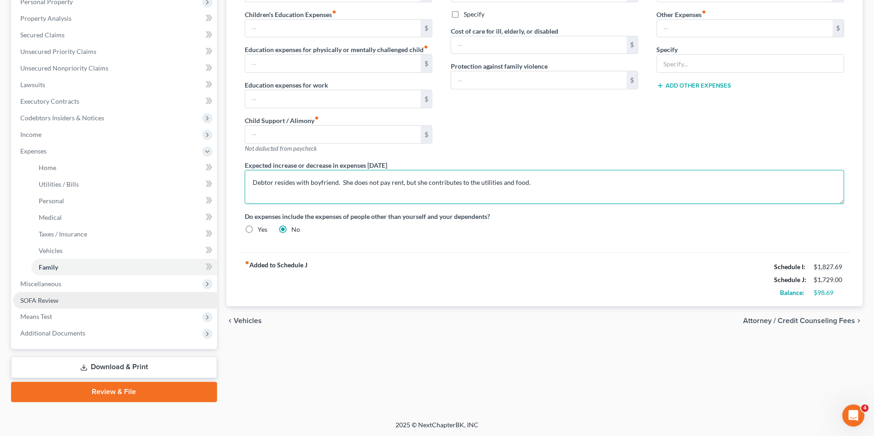
type textarea "Debtor resides with boyfriend. She does not pay rent, but she contributes to th…"
click at [48, 298] on span "SOFA Review" at bounding box center [39, 300] width 38 height 8
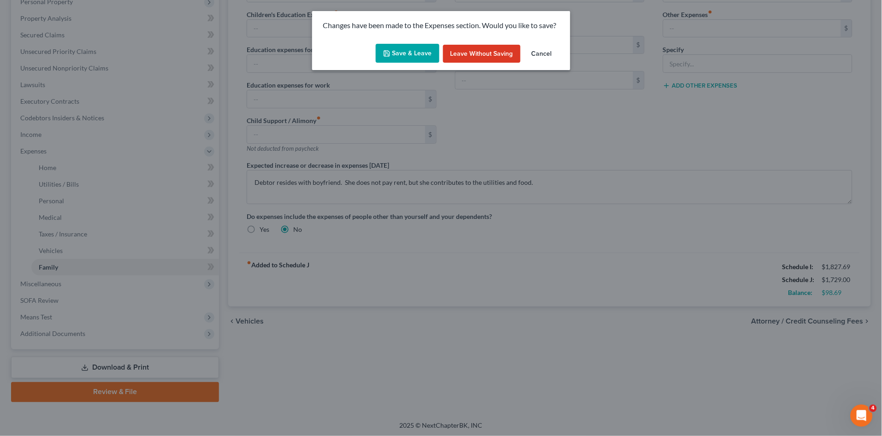
click at [405, 47] on button "Save & Leave" at bounding box center [408, 53] width 64 height 19
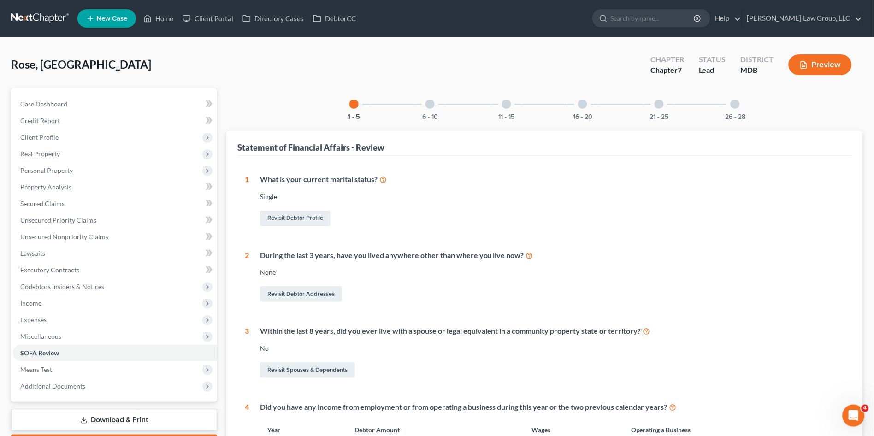
click at [731, 107] on div "26 - 28" at bounding box center [735, 103] width 31 height 31
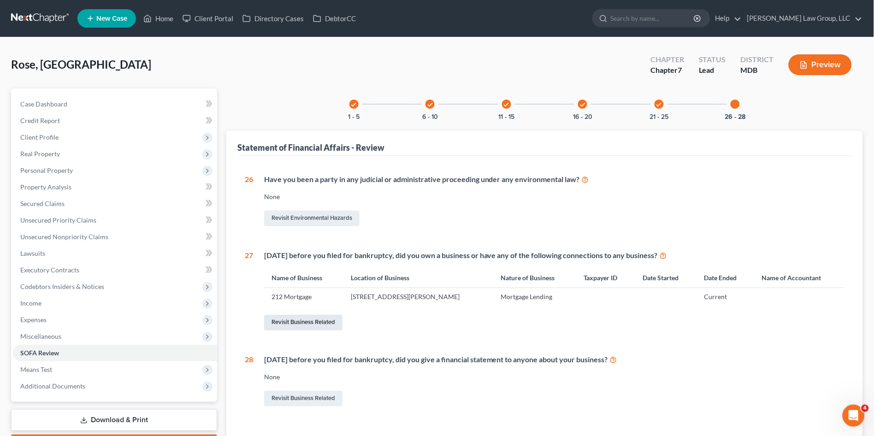
click at [290, 319] on link "Revisit Business Related" at bounding box center [303, 323] width 78 height 16
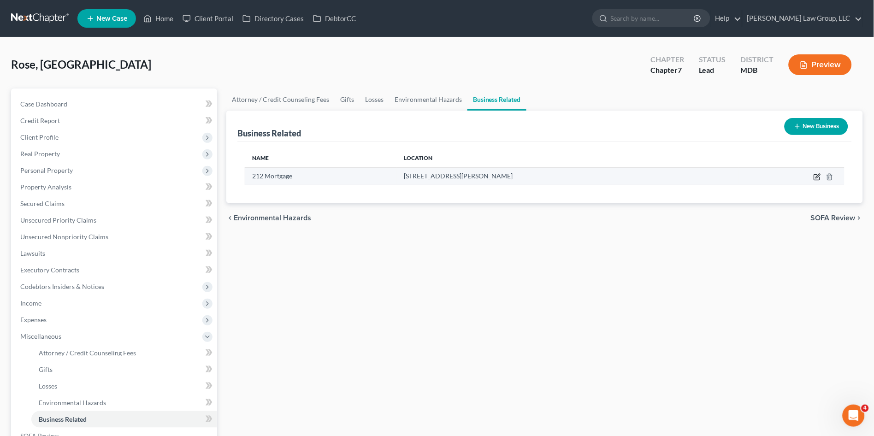
click at [820, 173] on icon "button" at bounding box center [817, 176] width 7 height 7
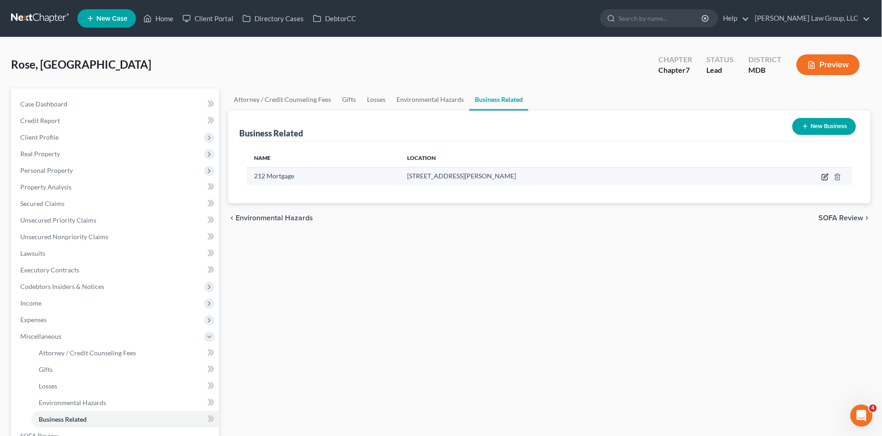
select select "sole_proprietor"
select select "21"
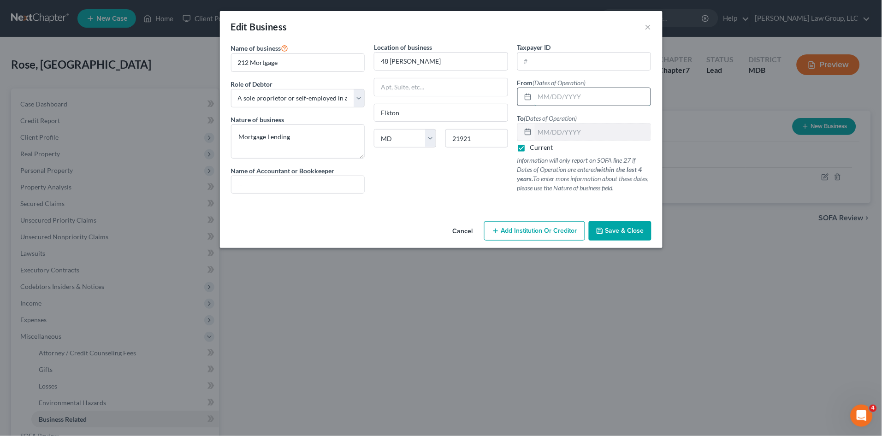
click at [571, 97] on input "text" at bounding box center [593, 97] width 116 height 18
type input "10/2024"
click at [622, 230] on span "Save & Close" at bounding box center [624, 231] width 39 height 8
drag, startPoint x: 649, startPoint y: 25, endPoint x: 661, endPoint y: 29, distance: 12.0
click at [649, 25] on button "×" at bounding box center [648, 26] width 6 height 11
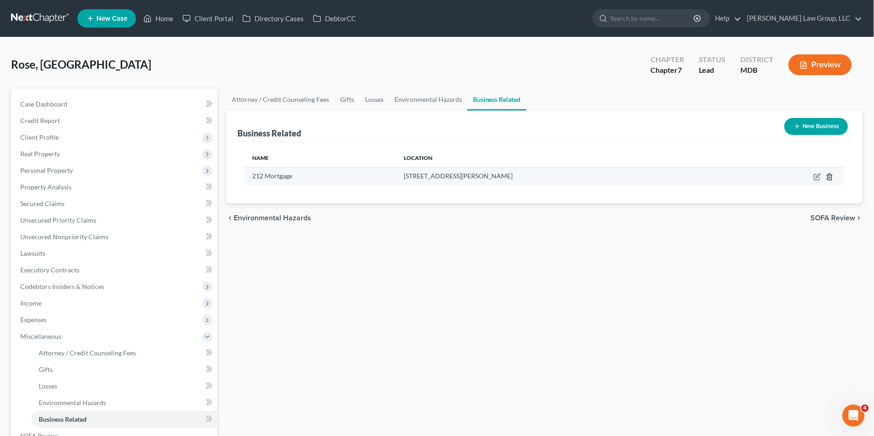
click at [831, 175] on icon "button" at bounding box center [829, 177] width 4 height 6
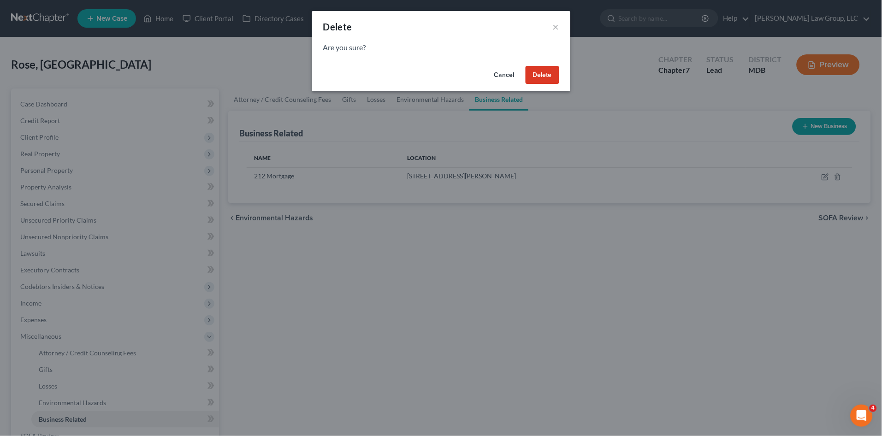
drag, startPoint x: 542, startPoint y: 73, endPoint x: 542, endPoint y: 78, distance: 5.1
click at [542, 74] on button "Delete" at bounding box center [542, 75] width 34 height 18
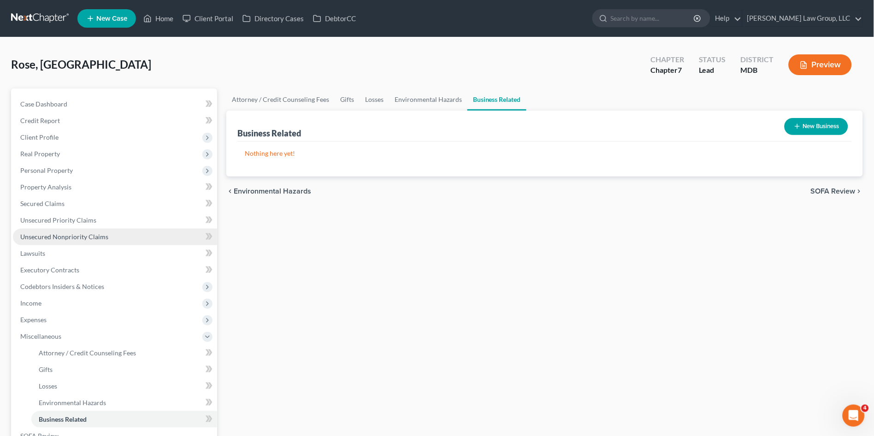
drag, startPoint x: 304, startPoint y: 299, endPoint x: 106, endPoint y: 242, distance: 205.4
click at [293, 294] on div "Attorney / Credit Counseling Fees Gifts Losses Environmental Hazards Business R…" at bounding box center [545, 312] width 646 height 449
click at [266, 98] on link "Attorney / Credit Counseling Fees" at bounding box center [280, 99] width 108 height 22
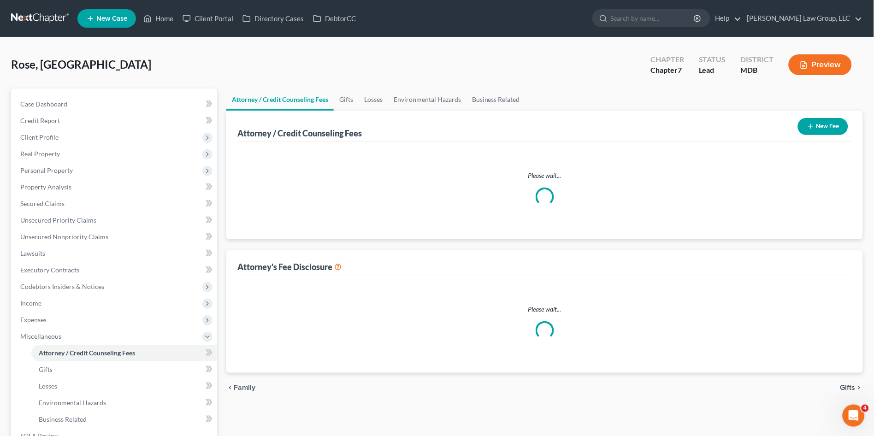
select select "4"
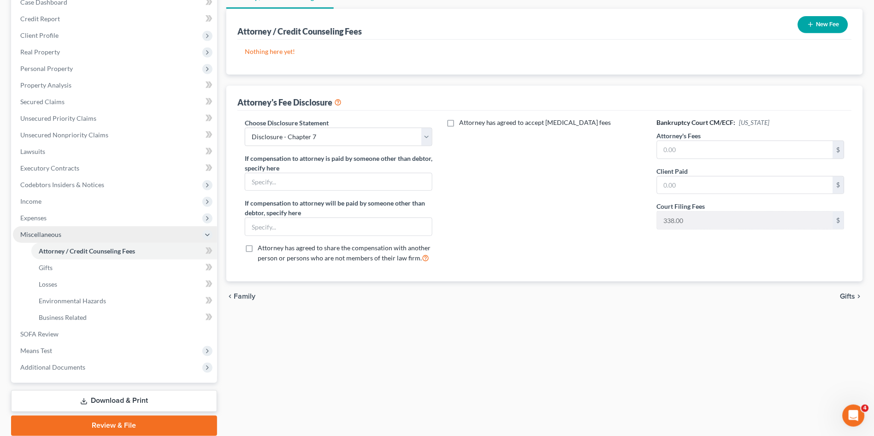
scroll to position [102, 0]
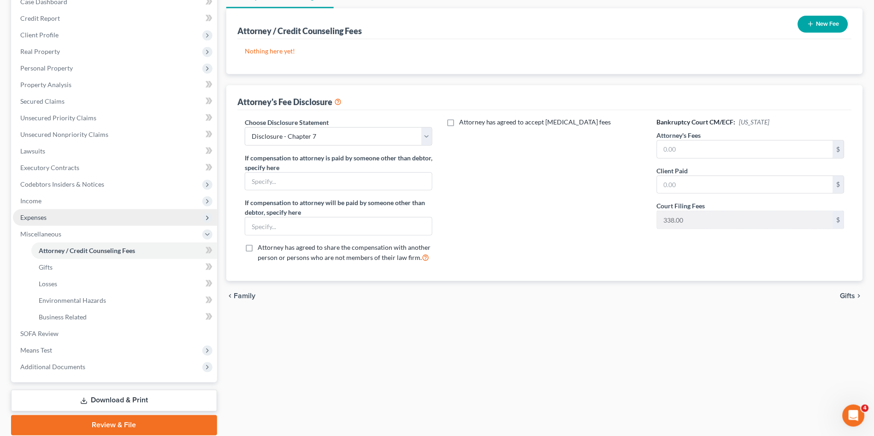
click at [41, 213] on span "Expenses" at bounding box center [33, 217] width 26 height 8
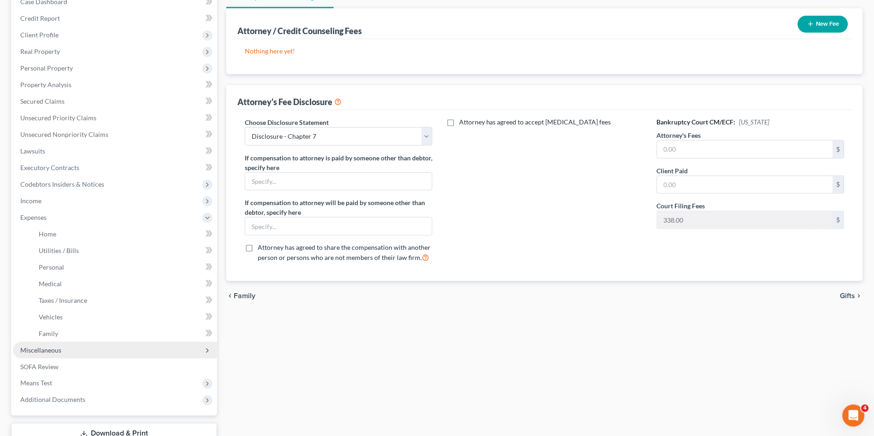
click at [35, 349] on span "Miscellaneous" at bounding box center [40, 350] width 41 height 8
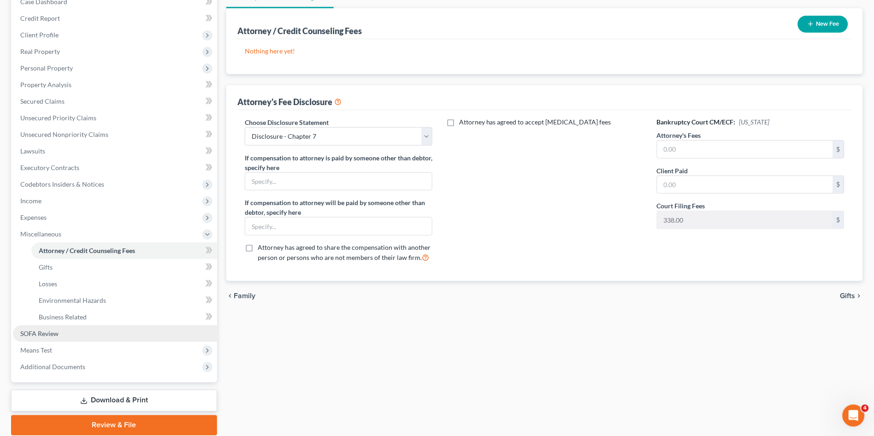
click at [46, 333] on span "SOFA Review" at bounding box center [39, 334] width 38 height 8
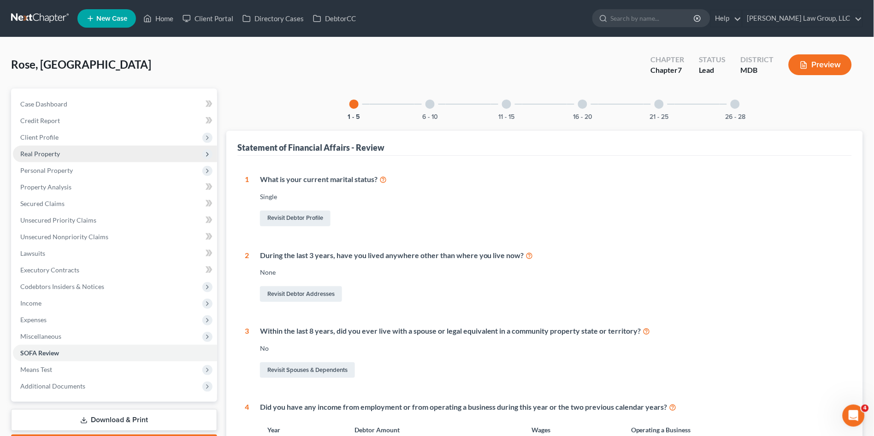
click at [39, 150] on span "Real Property" at bounding box center [40, 154] width 40 height 8
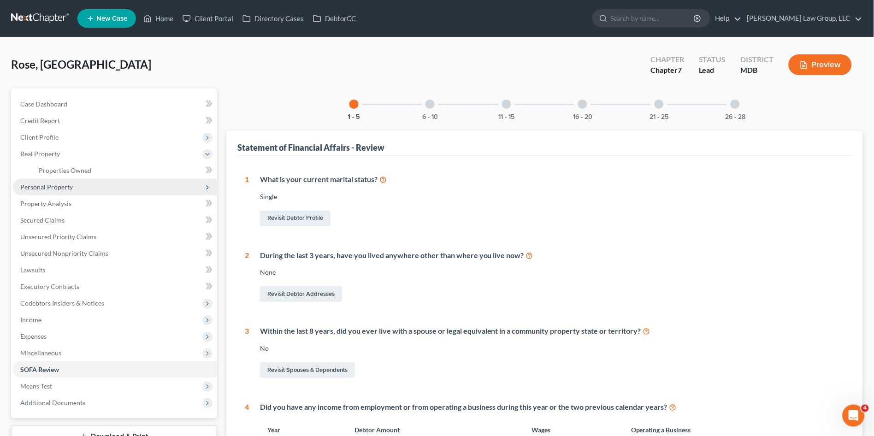
click at [47, 183] on span "Personal Property" at bounding box center [46, 187] width 53 height 8
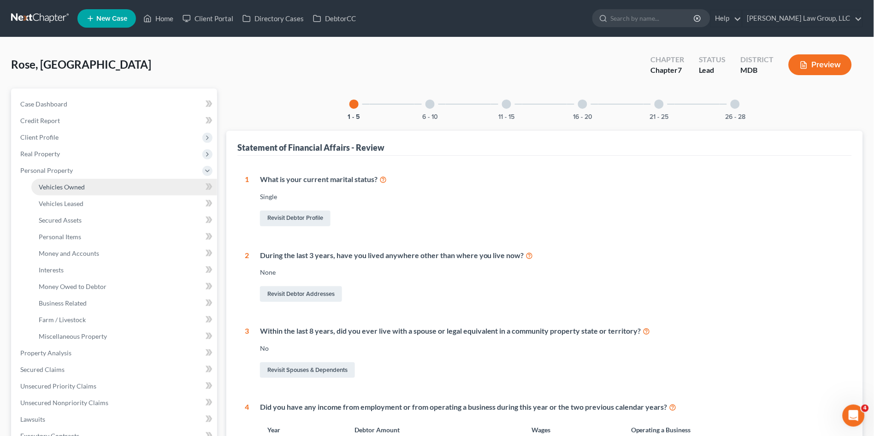
click at [65, 188] on span "Vehicles Owned" at bounding box center [62, 187] width 46 height 8
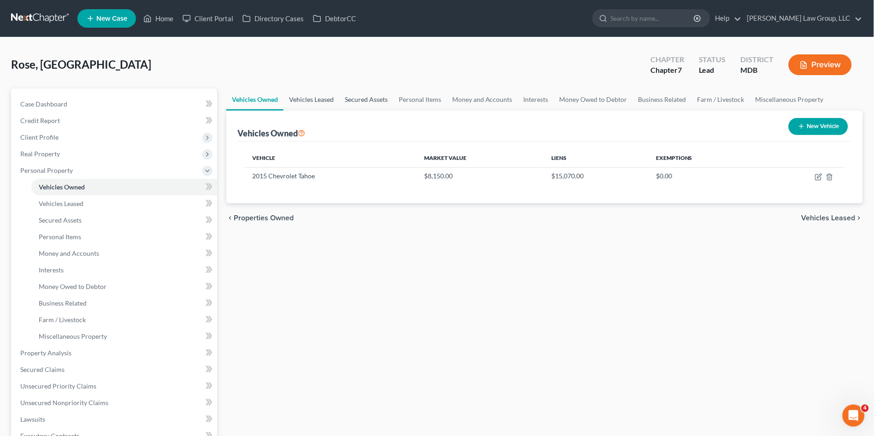
drag, startPoint x: 315, startPoint y: 100, endPoint x: 383, endPoint y: 107, distance: 68.6
click at [316, 100] on link "Vehicles Leased" at bounding box center [311, 99] width 56 height 22
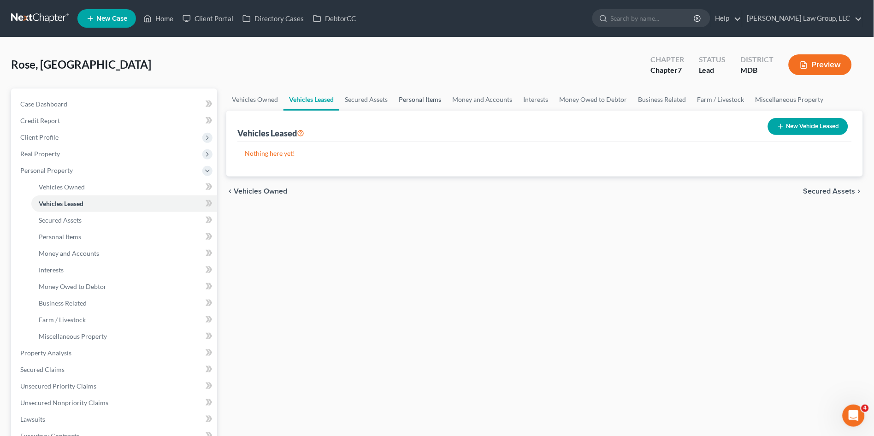
click at [409, 100] on link "Personal Items" at bounding box center [419, 99] width 53 height 22
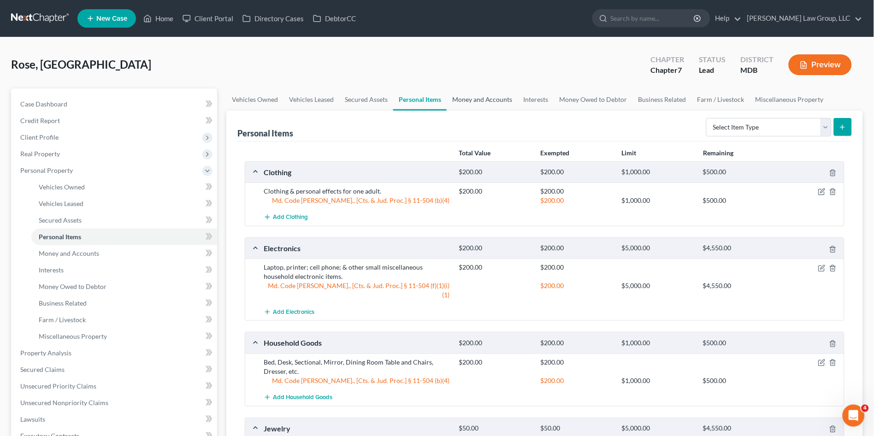
click at [481, 95] on link "Money and Accounts" at bounding box center [482, 99] width 71 height 22
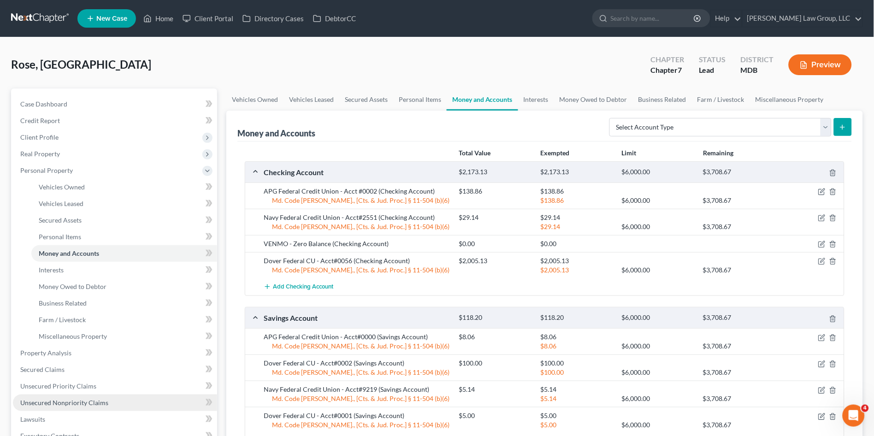
click at [67, 401] on span "Unsecured Nonpriority Claims" at bounding box center [64, 403] width 88 height 8
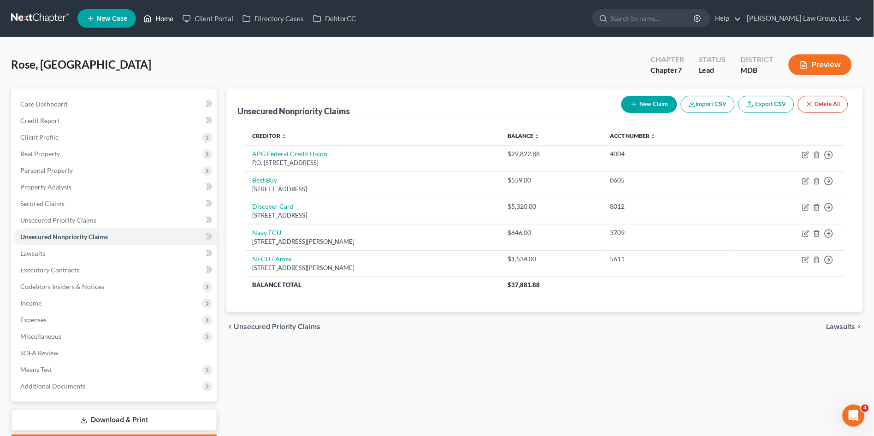
click at [162, 20] on link "Home" at bounding box center [158, 18] width 39 height 17
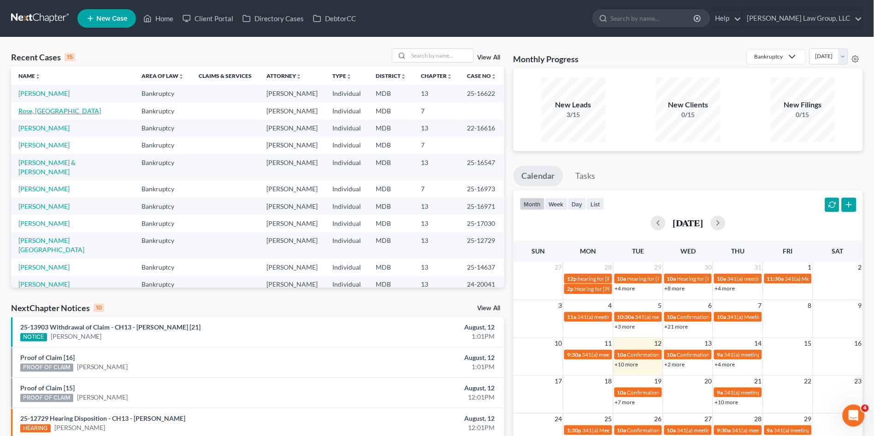
click at [35, 109] on link "Rose, [GEOGRAPHIC_DATA]" at bounding box center [59, 111] width 83 height 8
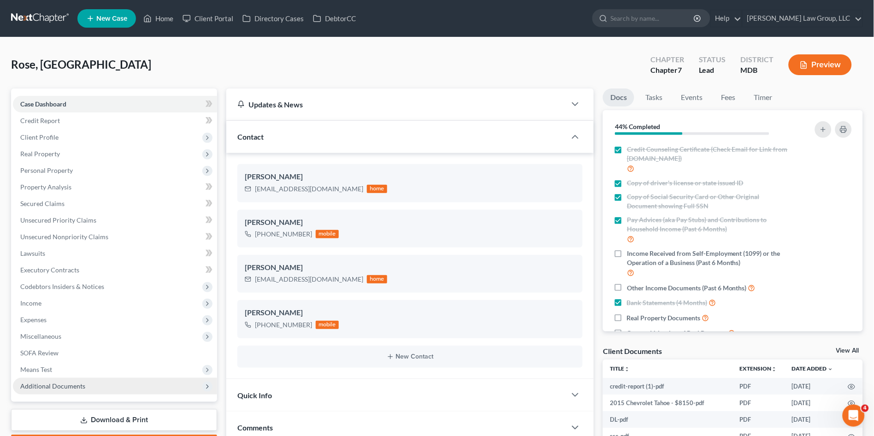
scroll to position [268, 0]
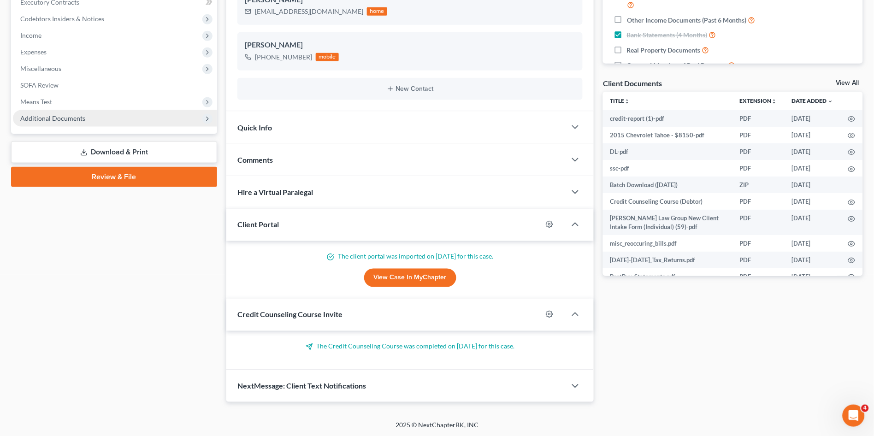
click at [49, 114] on span "Additional Documents" at bounding box center [52, 118] width 65 height 8
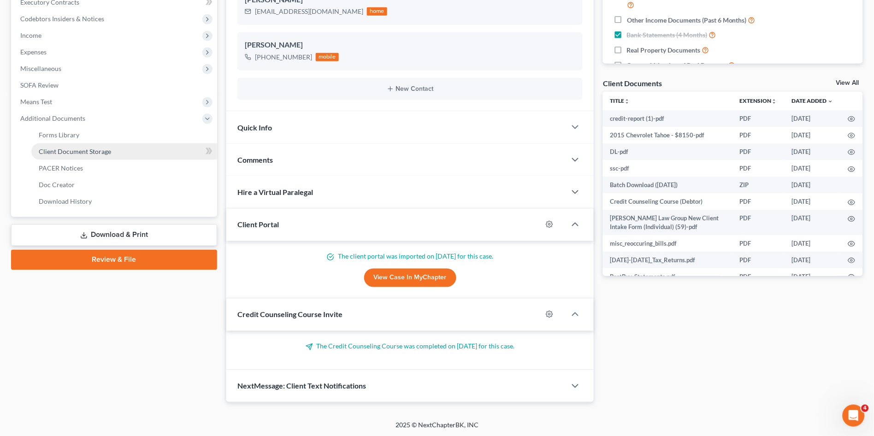
click at [59, 148] on span "Client Document Storage" at bounding box center [75, 151] width 72 height 8
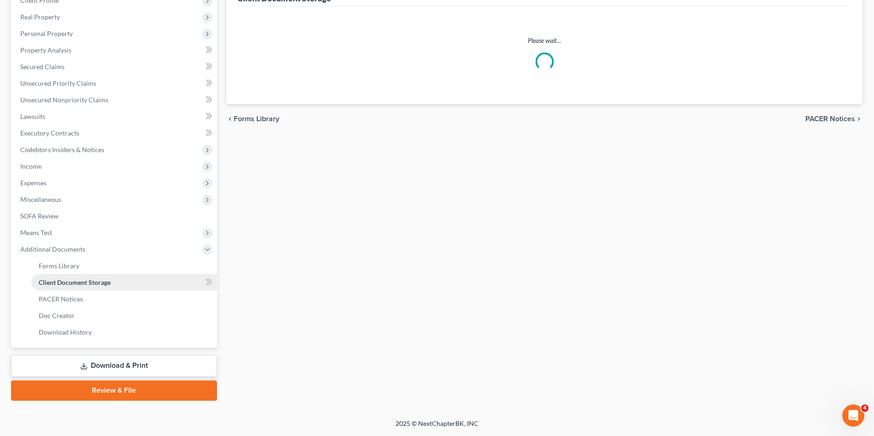
scroll to position [135, 0]
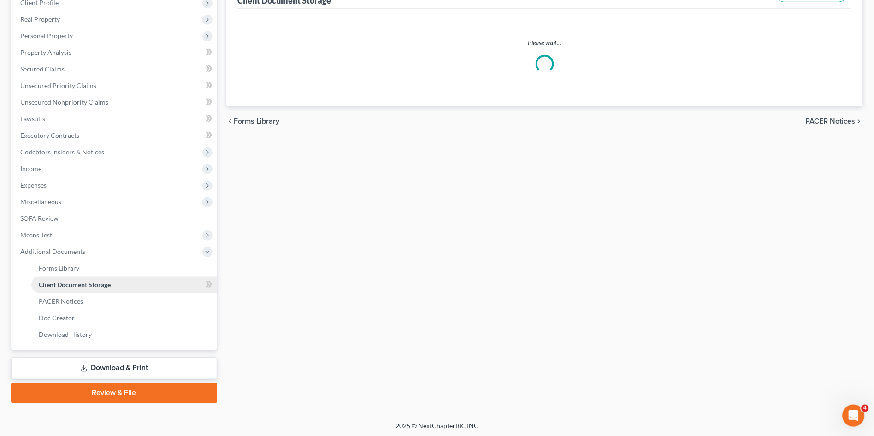
select select "14"
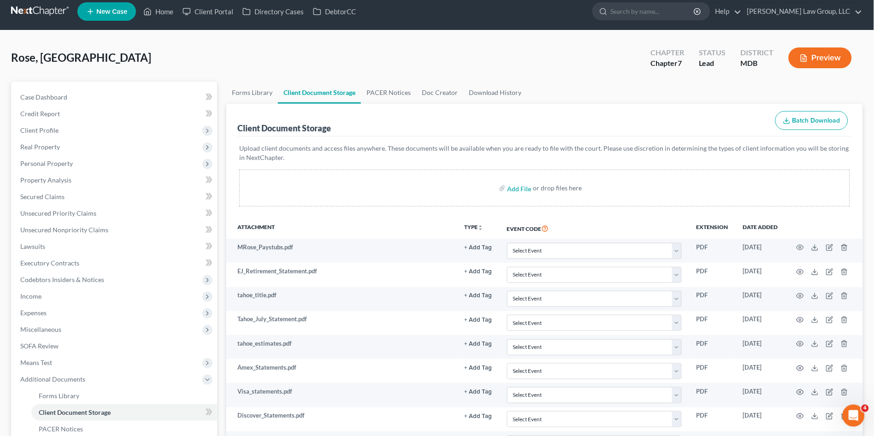
scroll to position [0, 0]
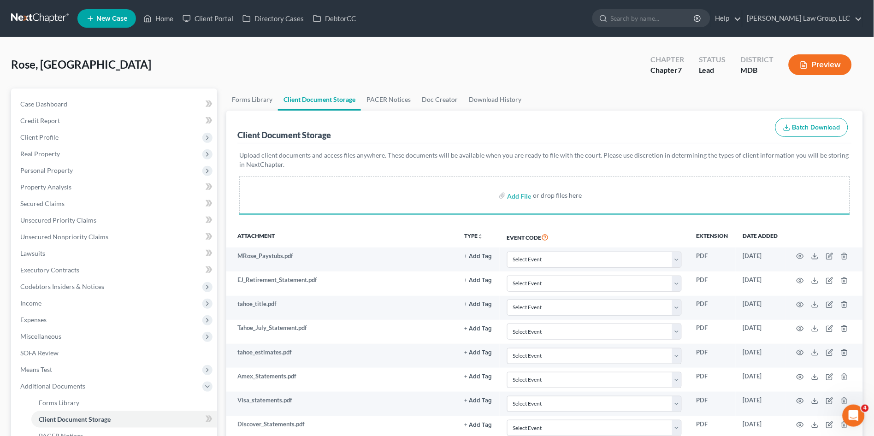
select select "14"
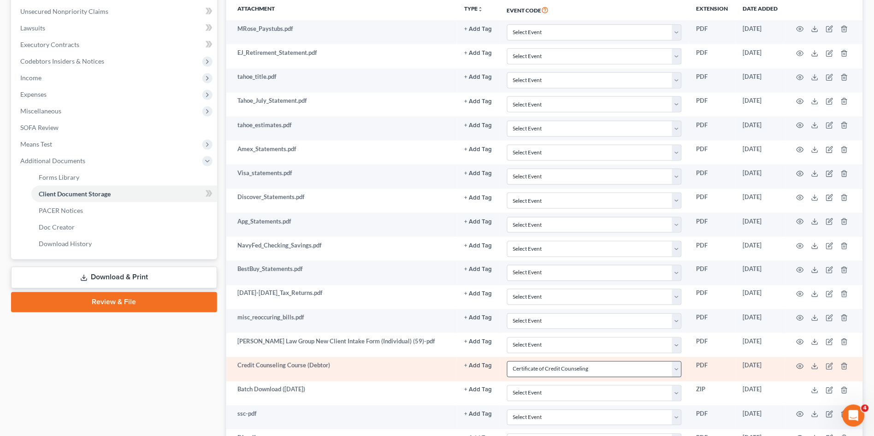
scroll to position [79, 0]
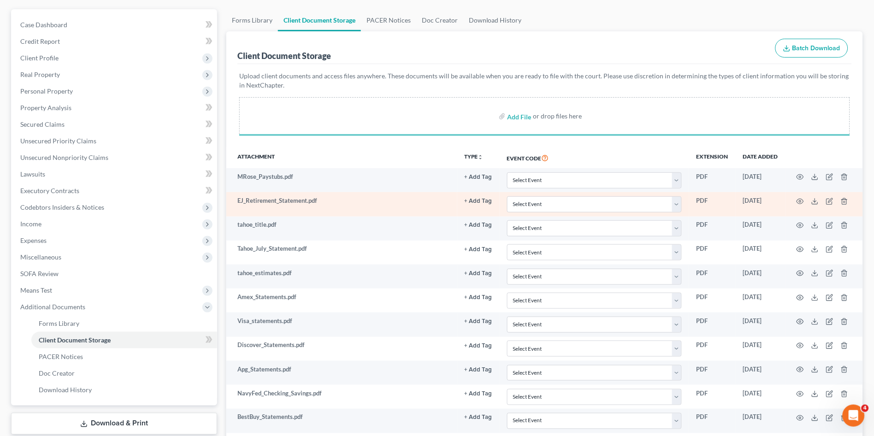
select select "14"
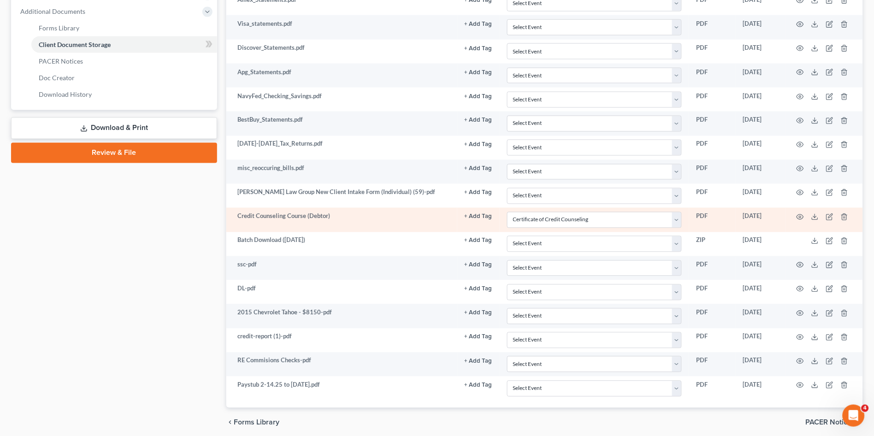
select select "14"
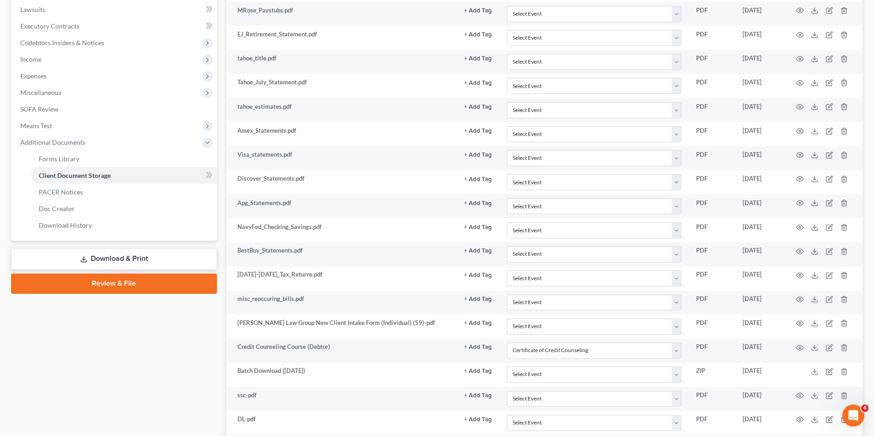
scroll to position [0, 0]
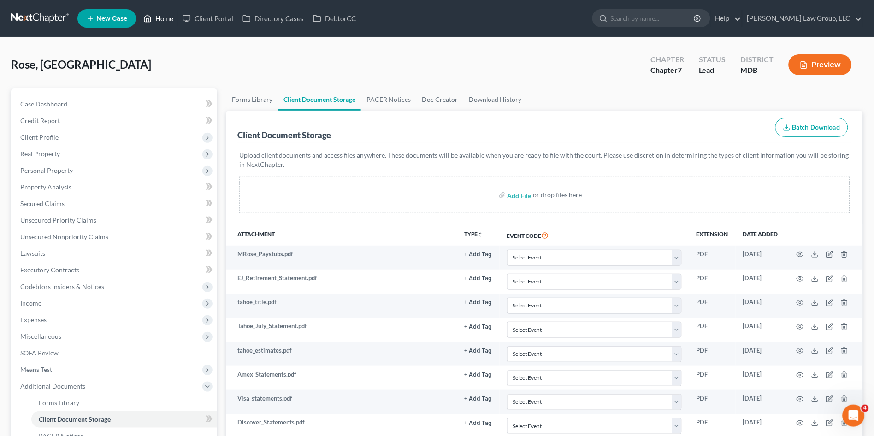
click at [159, 16] on link "Home" at bounding box center [158, 18] width 39 height 17
